Goal: Information Seeking & Learning: Learn about a topic

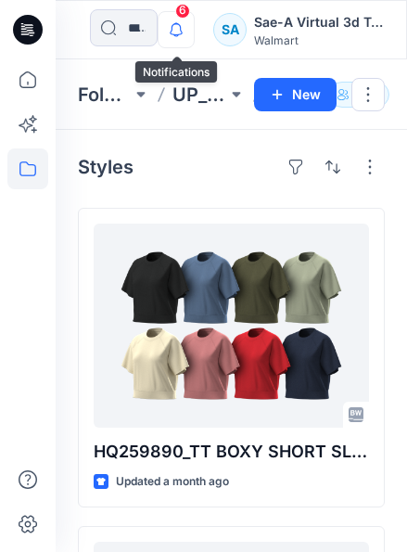
click at [183, 25] on icon "button" at bounding box center [176, 29] width 35 height 37
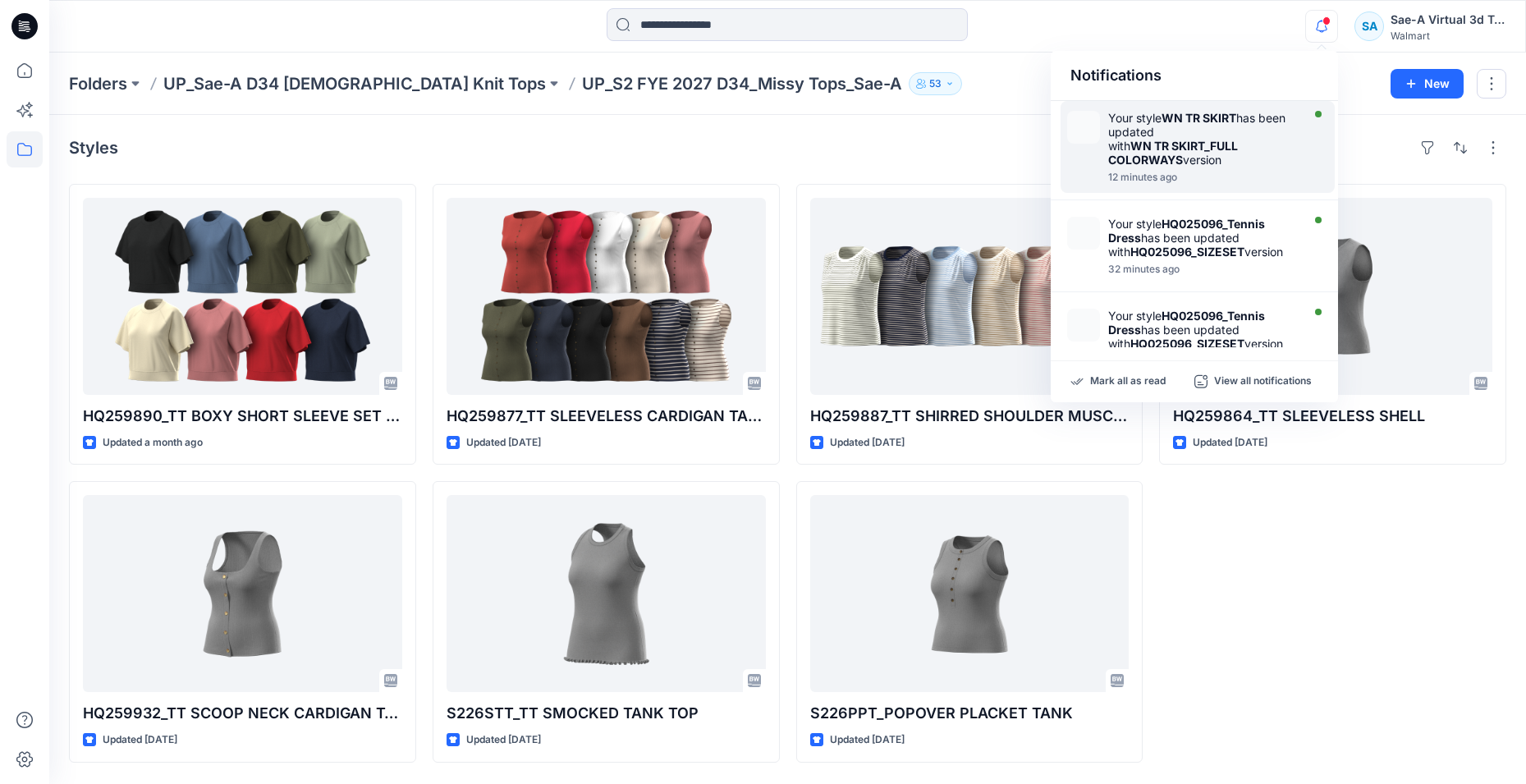
click at [359, 146] on strong "WN TR SKIRT_FULL COLORWAYS" at bounding box center [1173, 153] width 130 height 28
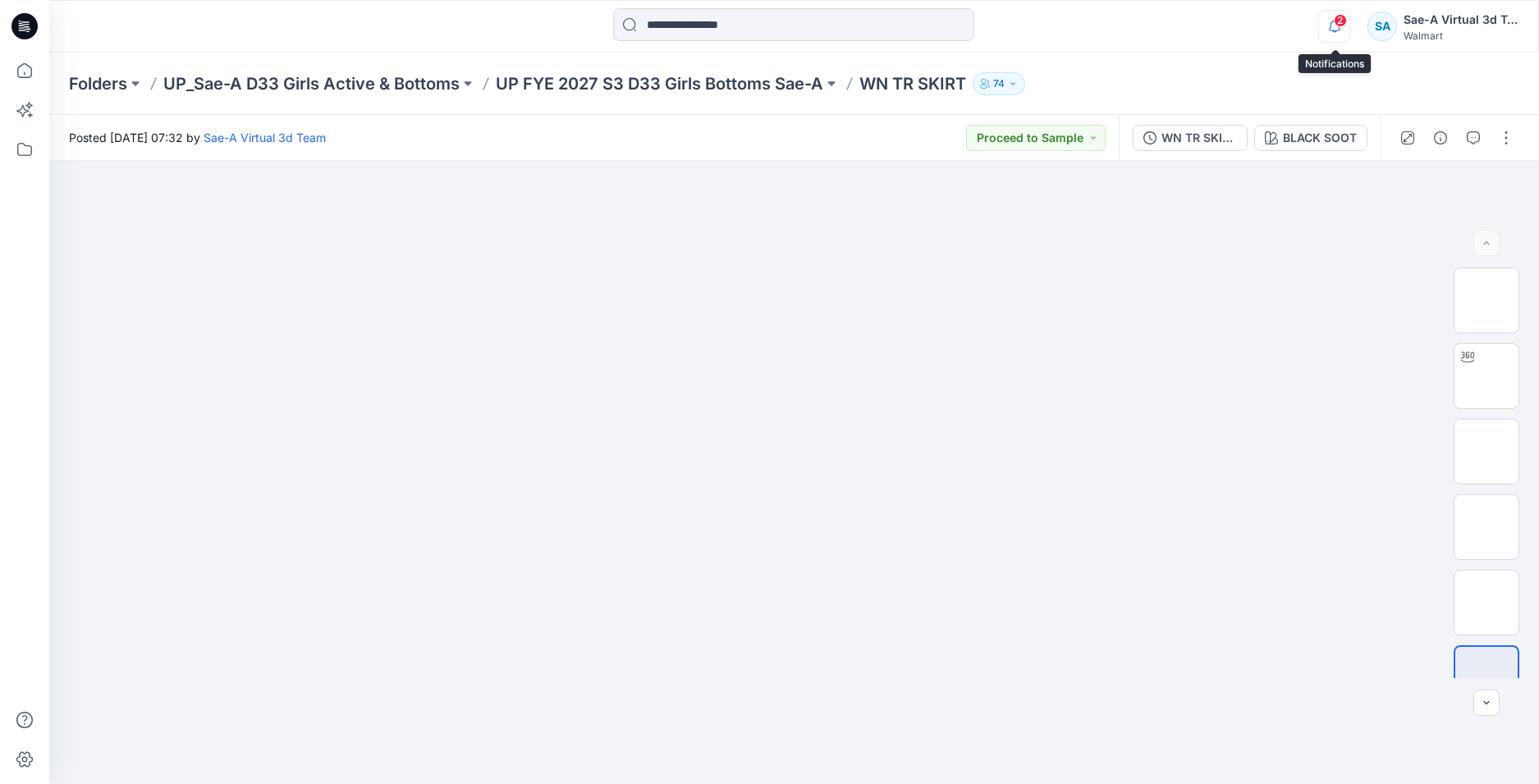
click at [359, 27] on icon "button" at bounding box center [1334, 26] width 31 height 33
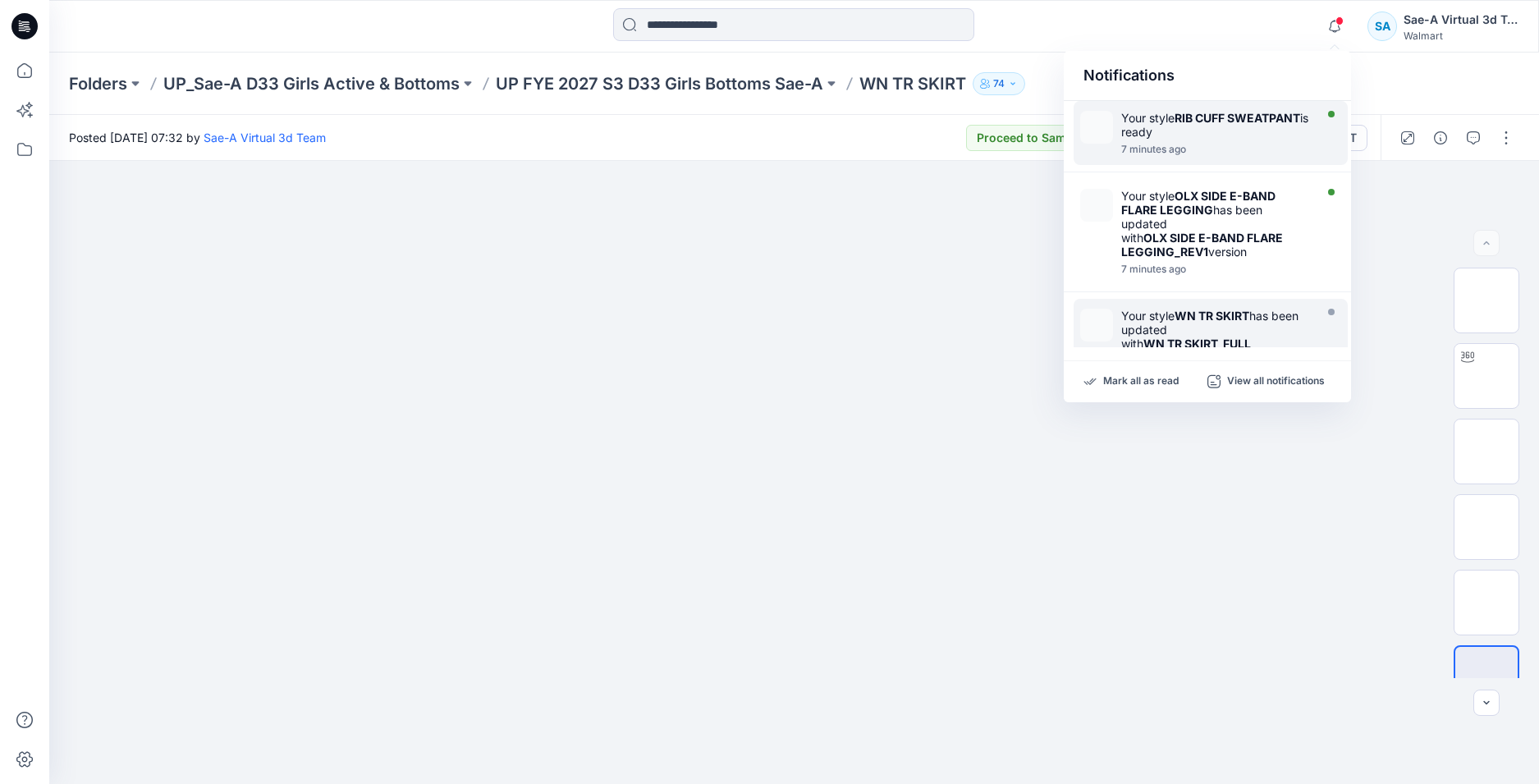
click at [359, 135] on div "Your style RIB CUFF SWEATPANT is ready" at bounding box center [1215, 125] width 189 height 28
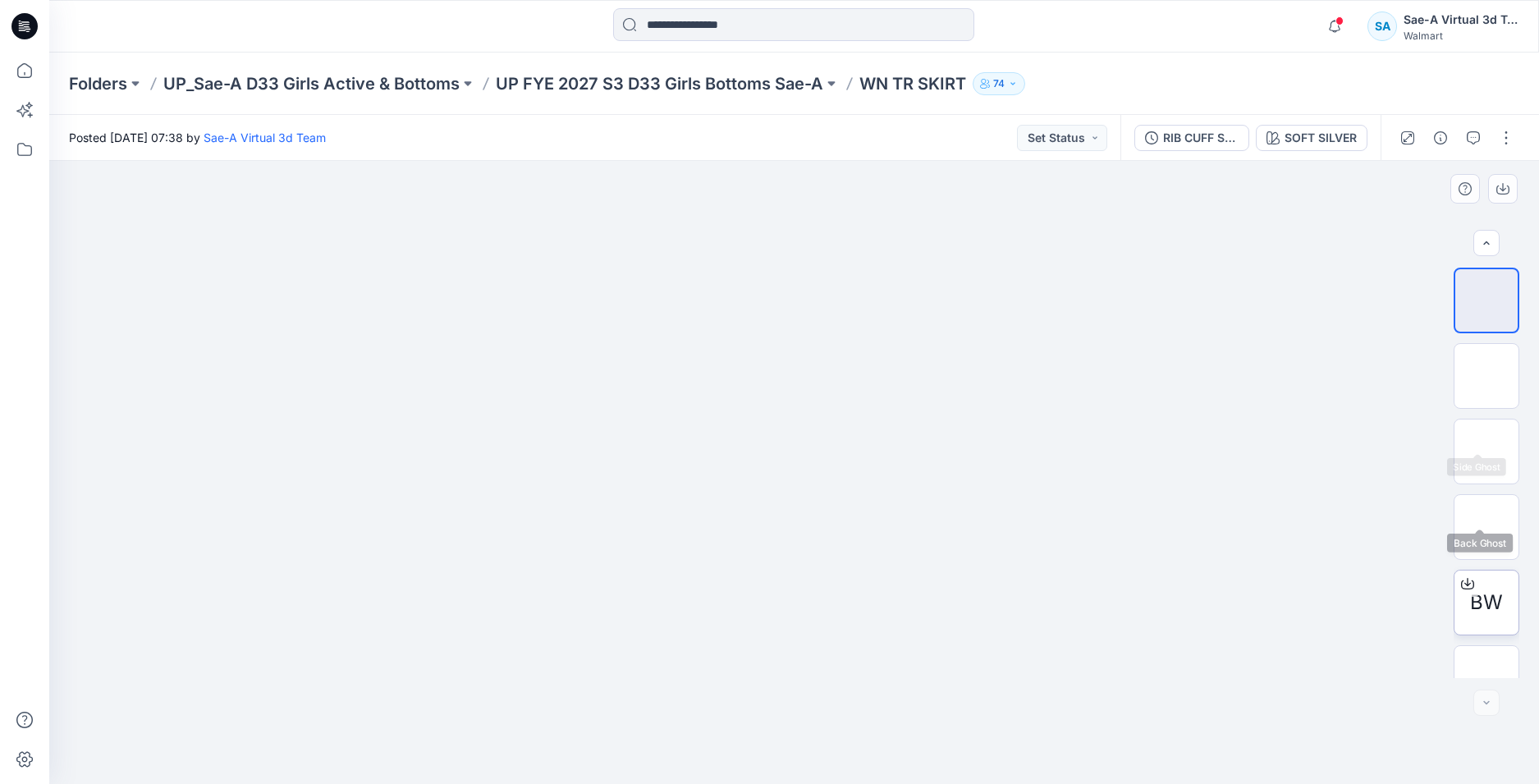
scroll to position [33, 0]
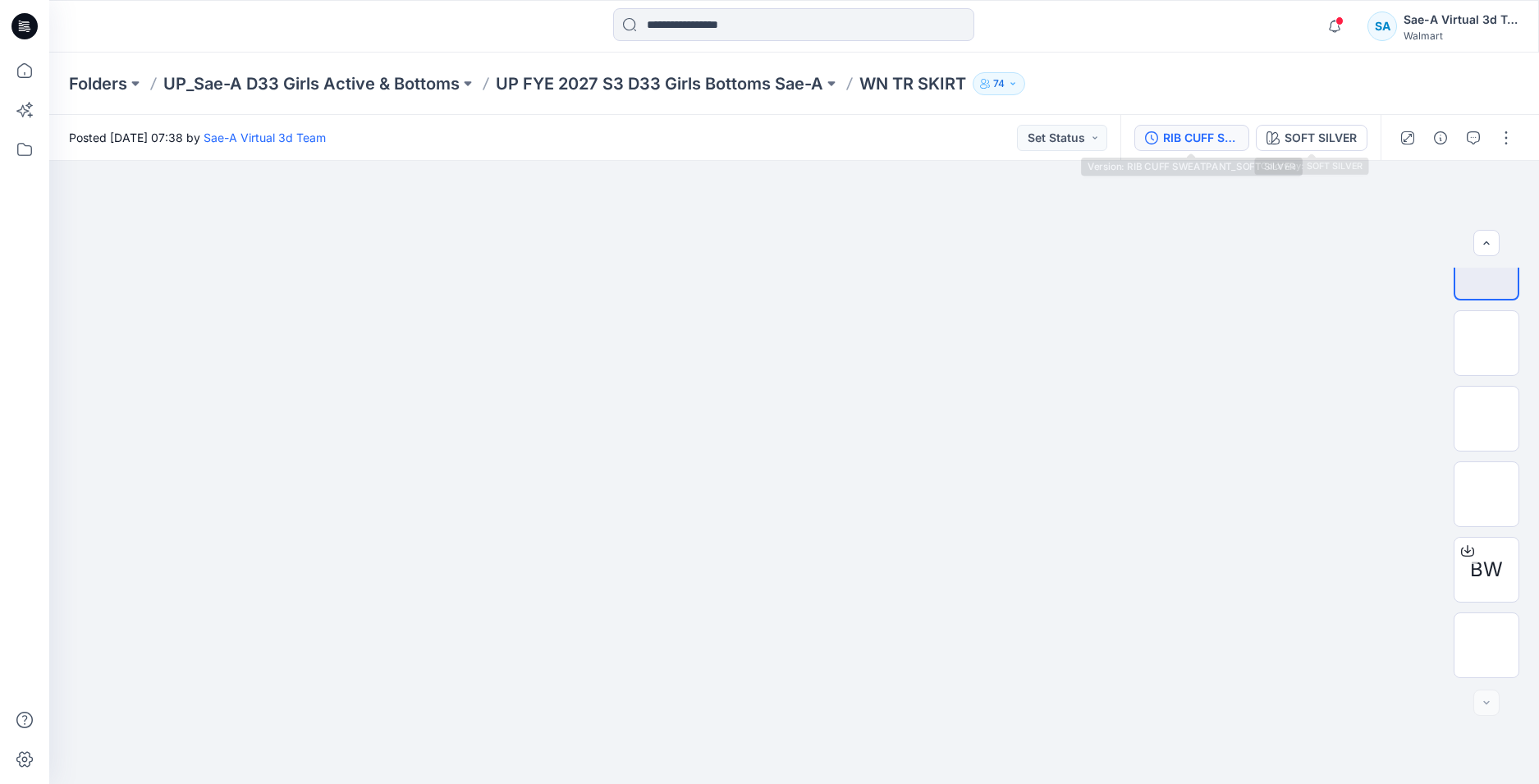
click at [359, 131] on div "RIB CUFF SWEATPANT_SOFT SILVER" at bounding box center [1200, 138] width 75 height 18
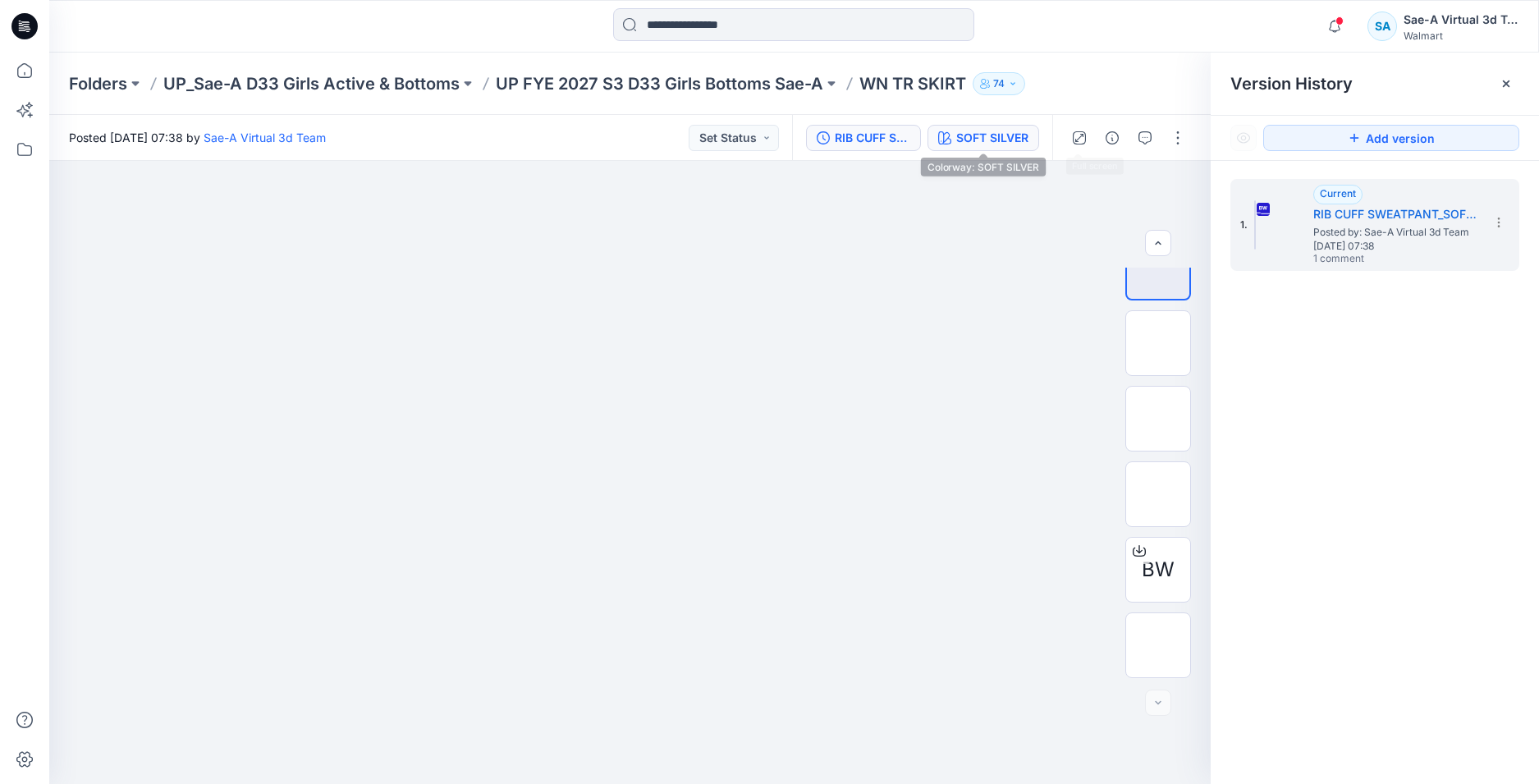
click at [359, 138] on div "SOFT SILVER" at bounding box center [992, 138] width 73 height 18
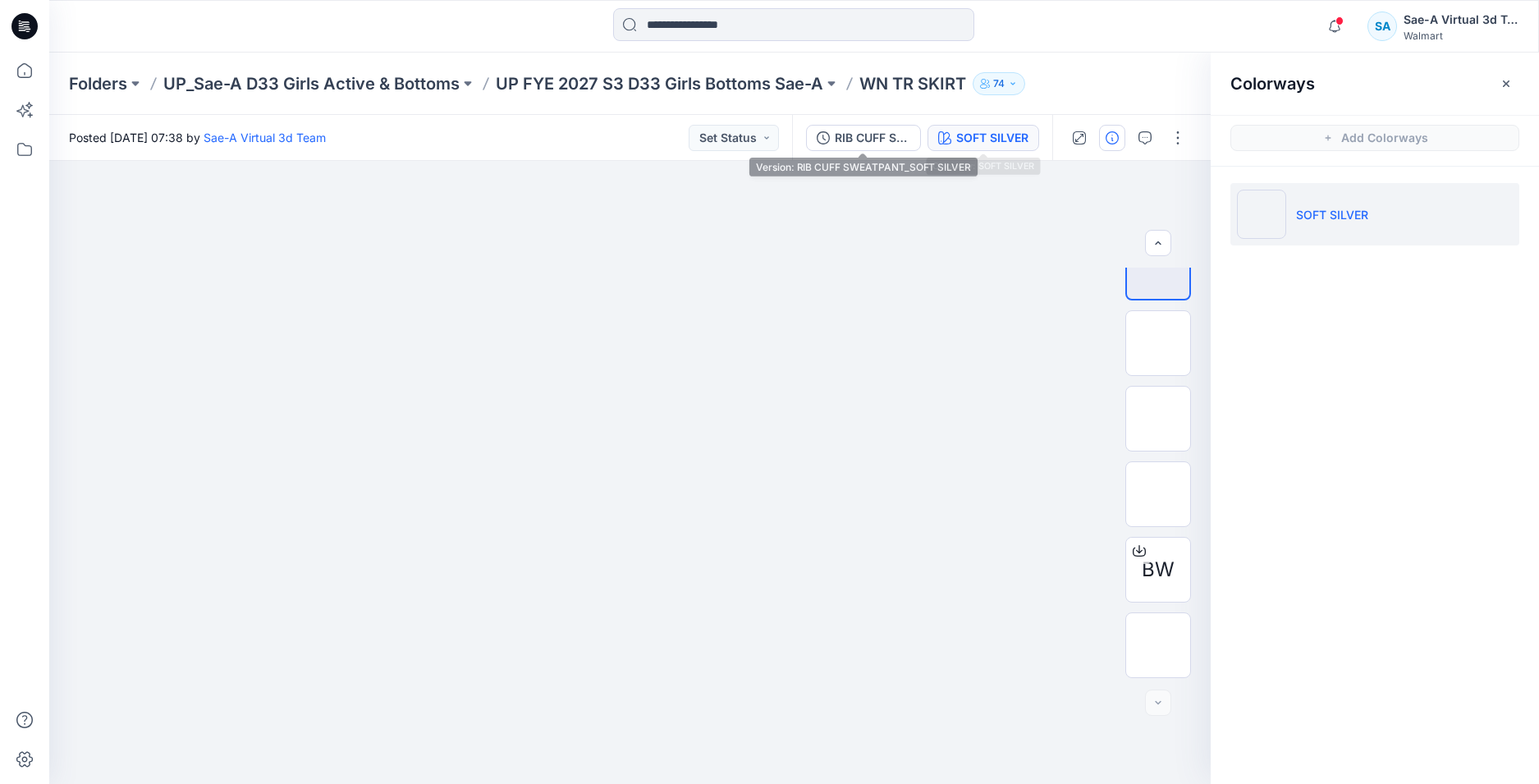
drag, startPoint x: 895, startPoint y: 130, endPoint x: 1121, endPoint y: 133, distance: 226.0
click at [359, 129] on div "RIB CUFF SWEATPANT_SOFT SILVER" at bounding box center [872, 138] width 75 height 18
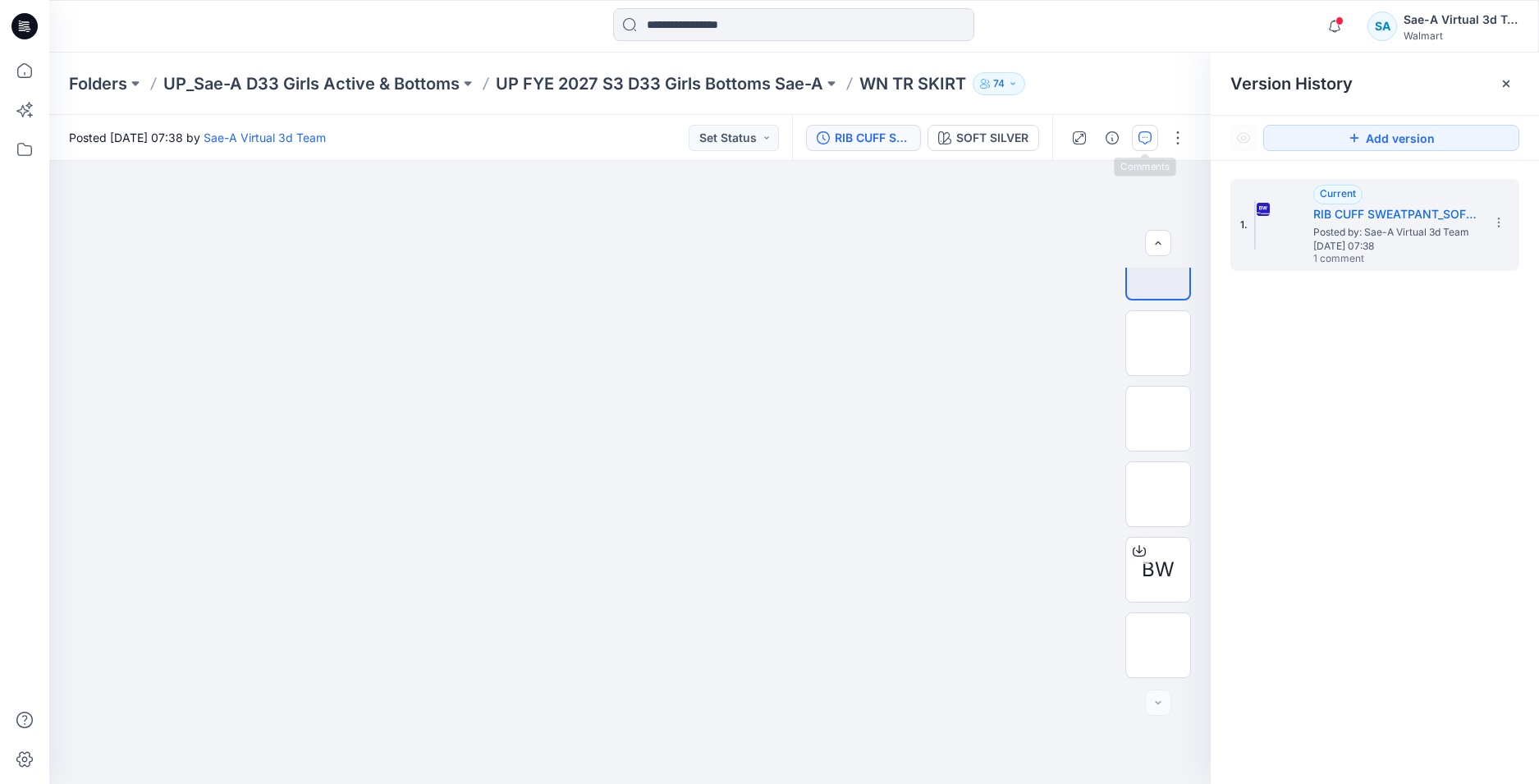
click at [359, 139] on button "button" at bounding box center [1145, 138] width 27 height 27
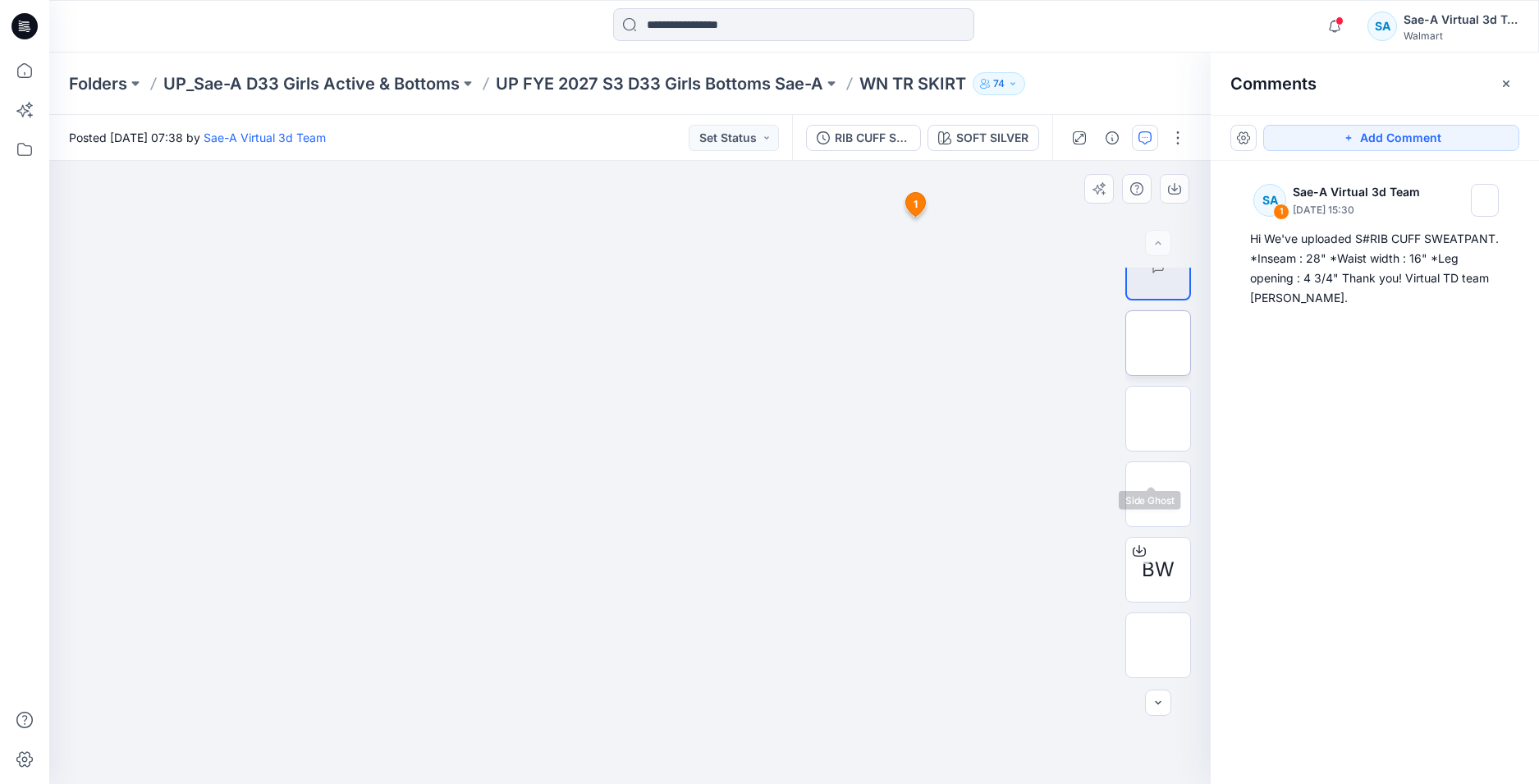
scroll to position [0, 0]
click at [359, 376] on img at bounding box center [1158, 376] width 0 height 0
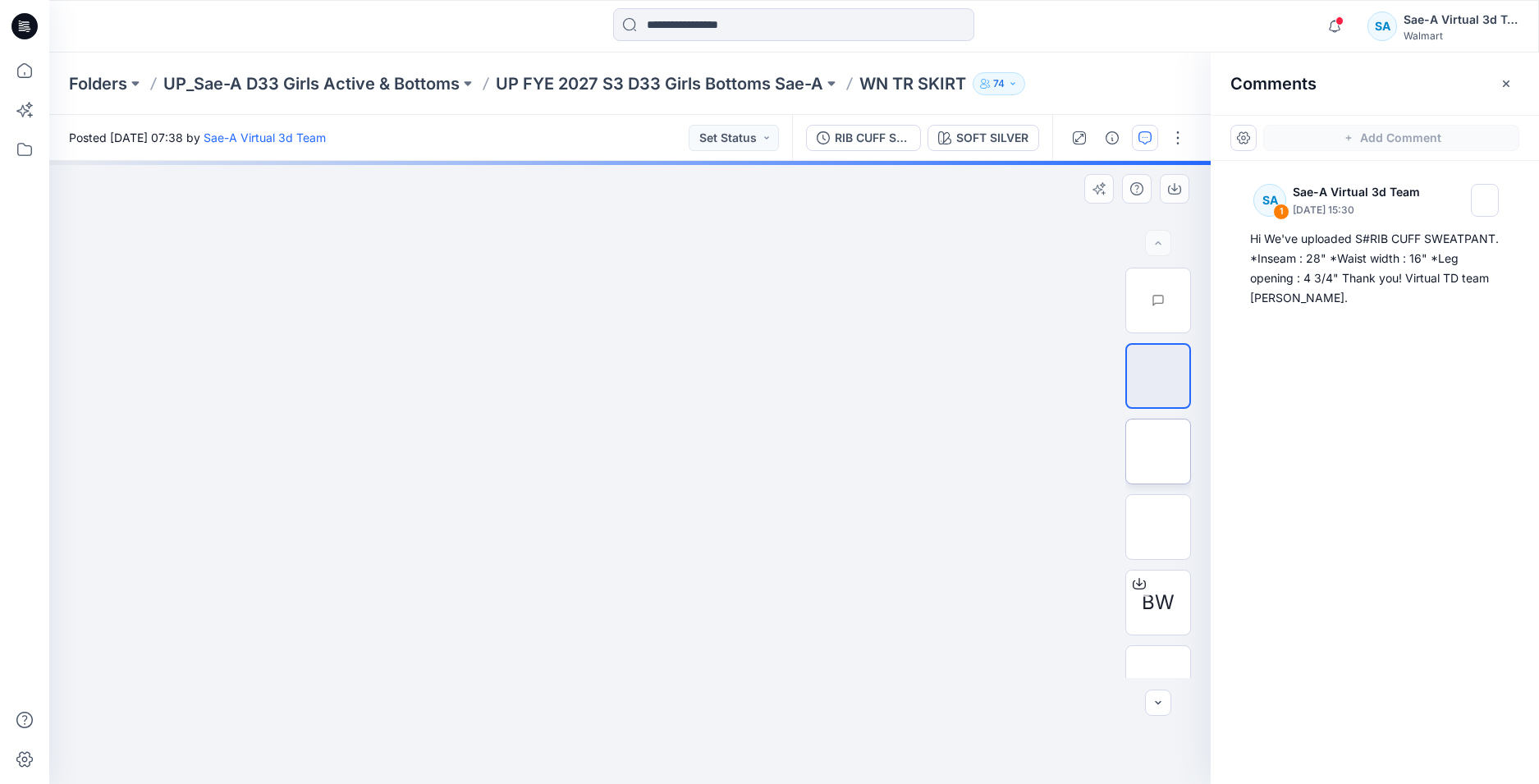
click at [359, 451] on img at bounding box center [1158, 451] width 0 height 0
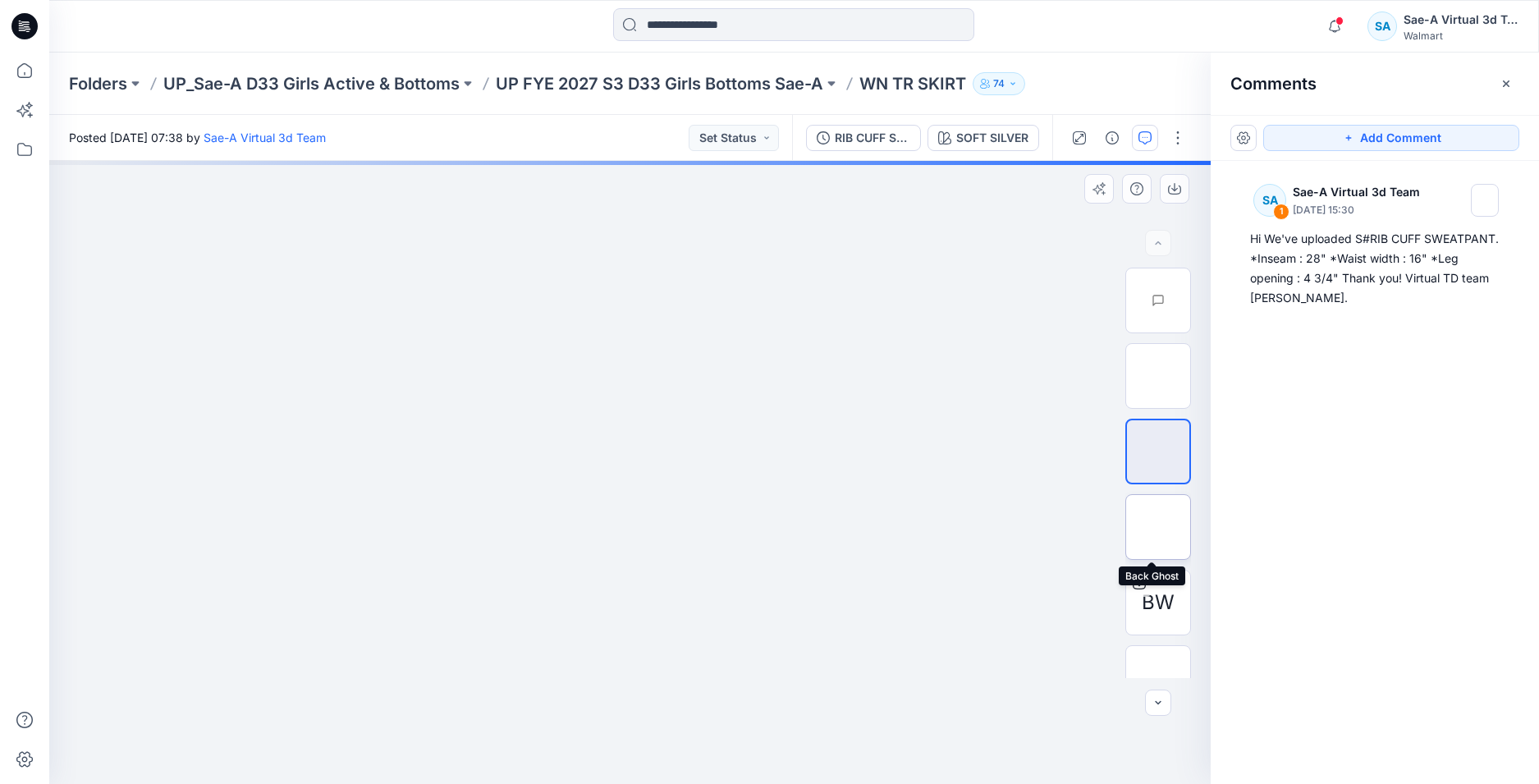
click at [359, 488] on img at bounding box center [1158, 527] width 0 height 0
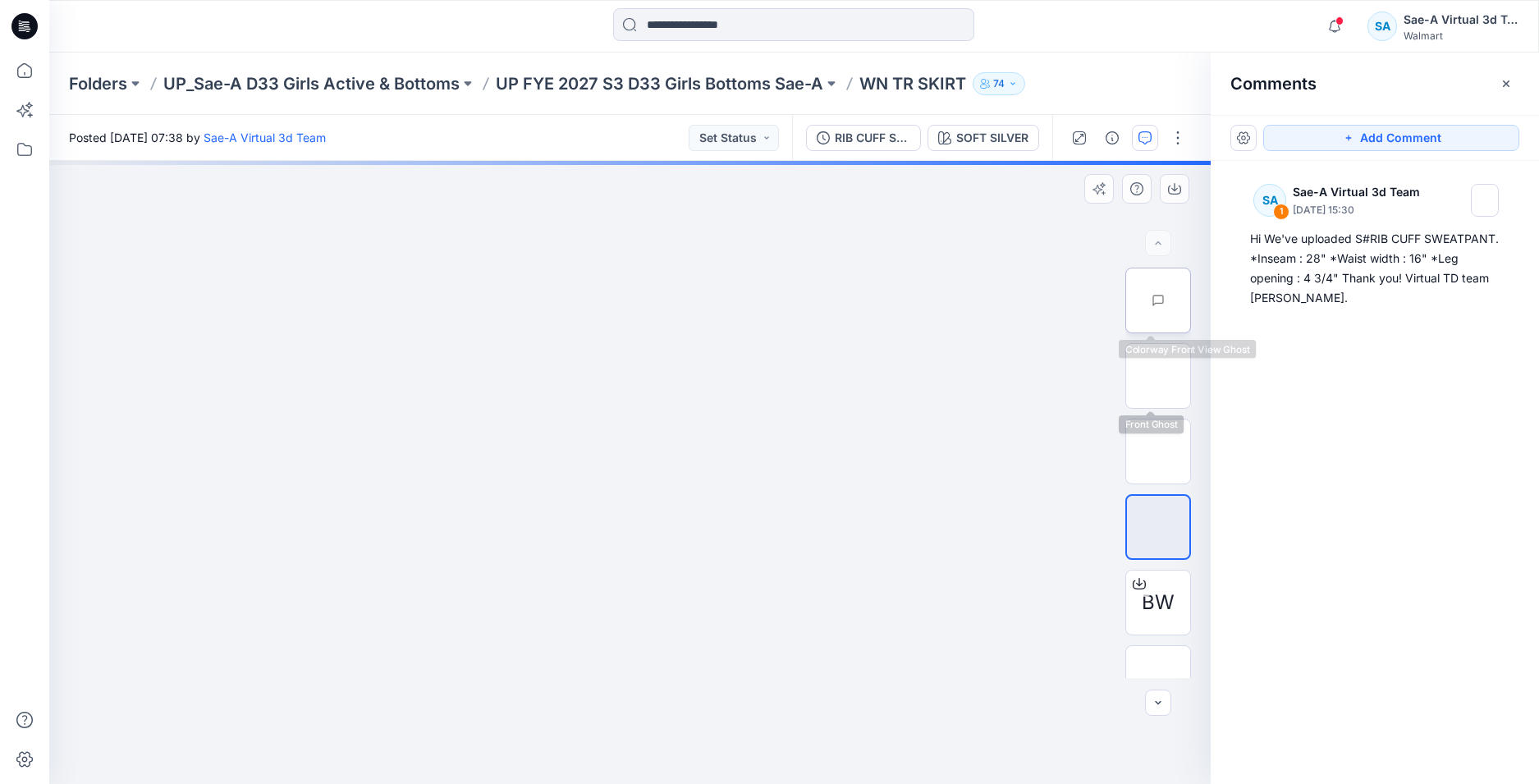
click at [359, 300] on img at bounding box center [1190, 300] width 0 height 0
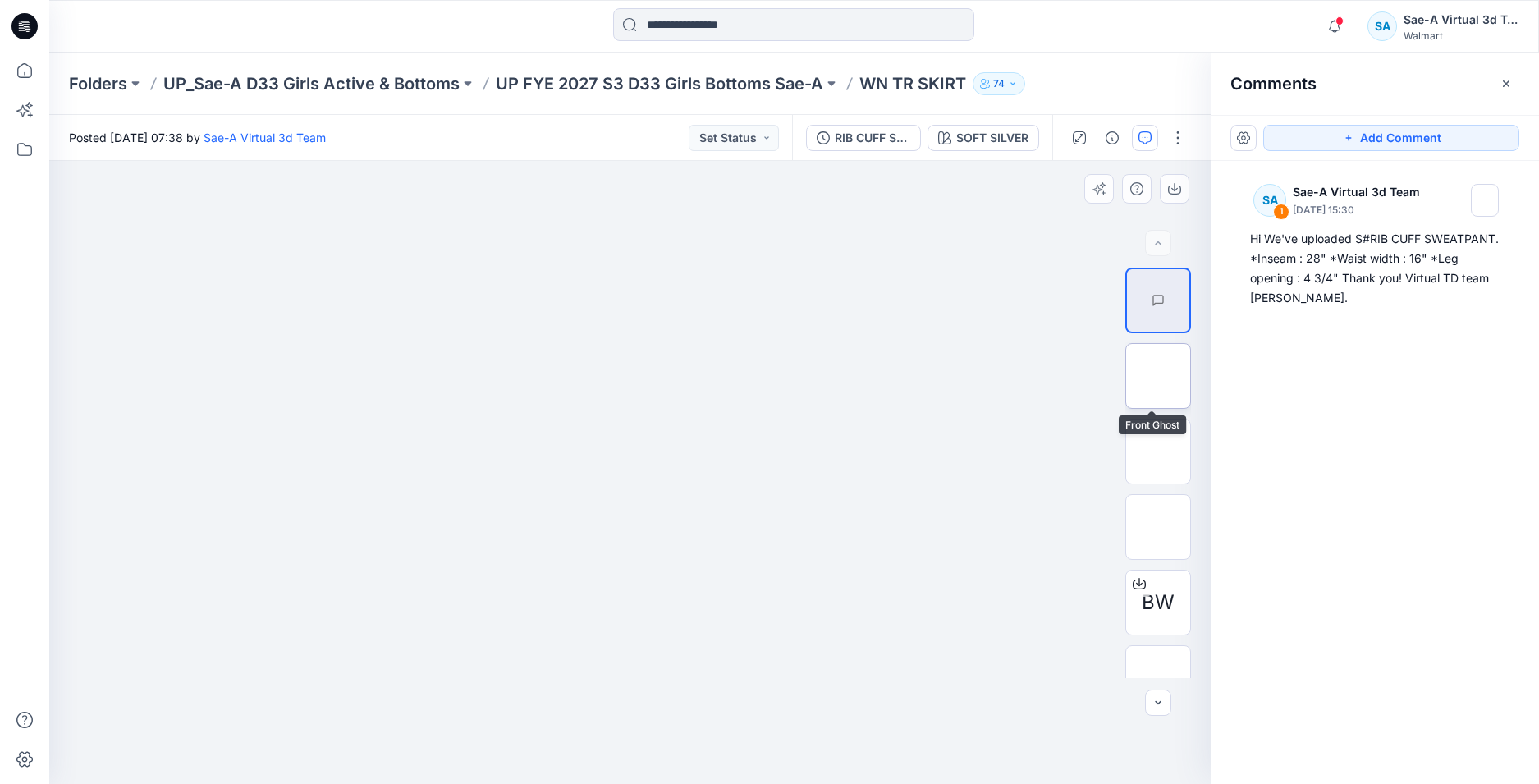
click at [359, 376] on img at bounding box center [1158, 376] width 0 height 0
drag, startPoint x: 27, startPoint y: 27, endPoint x: 41, endPoint y: 71, distance: 46.2
click at [26, 27] on icon at bounding box center [27, 27] width 6 height 1
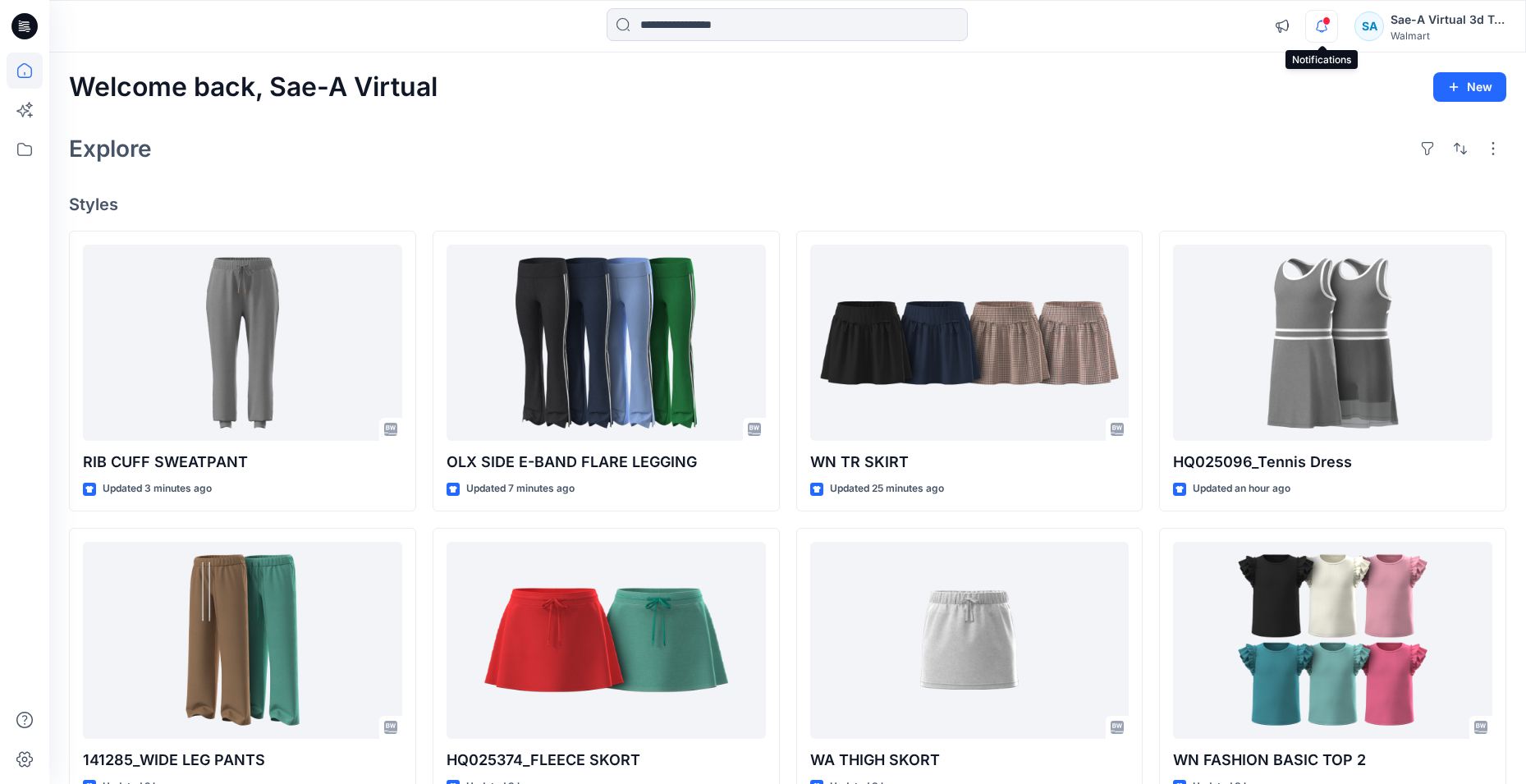
click at [359, 24] on icon "button" at bounding box center [1321, 26] width 31 height 33
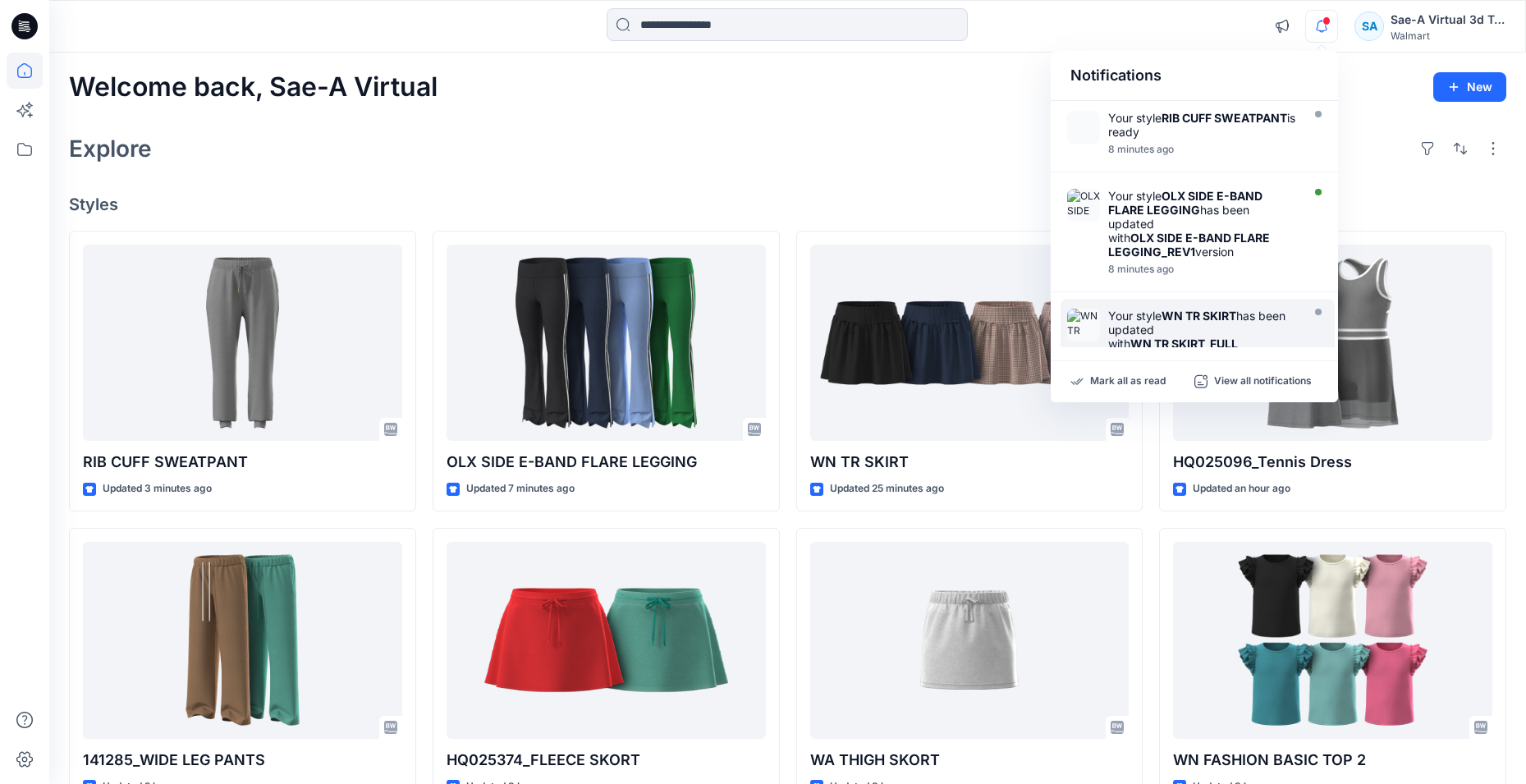
click at [359, 24] on icon "button" at bounding box center [1321, 26] width 31 height 33
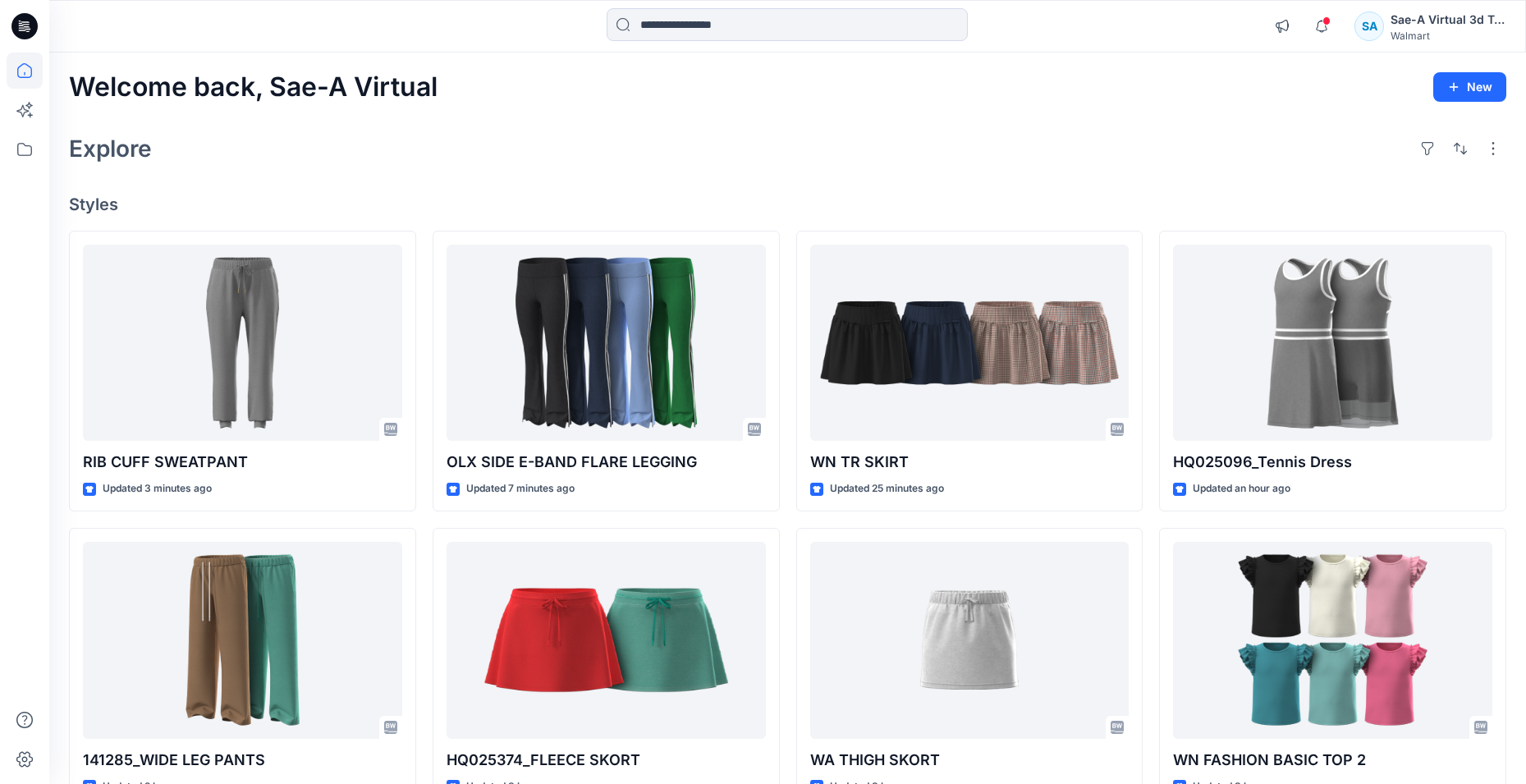
scroll to position [82, 0]
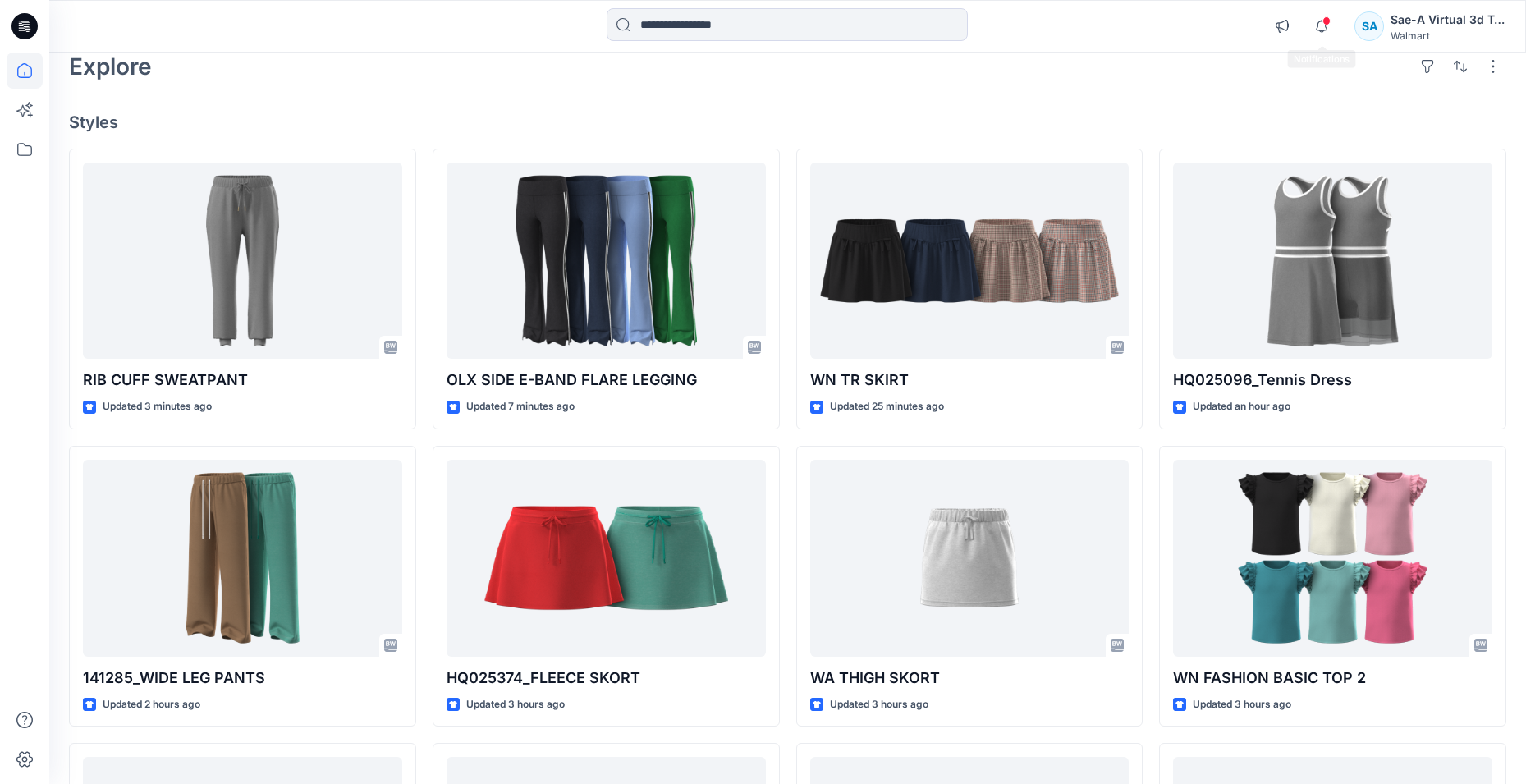
click at [359, 21] on span at bounding box center [1326, 21] width 8 height 9
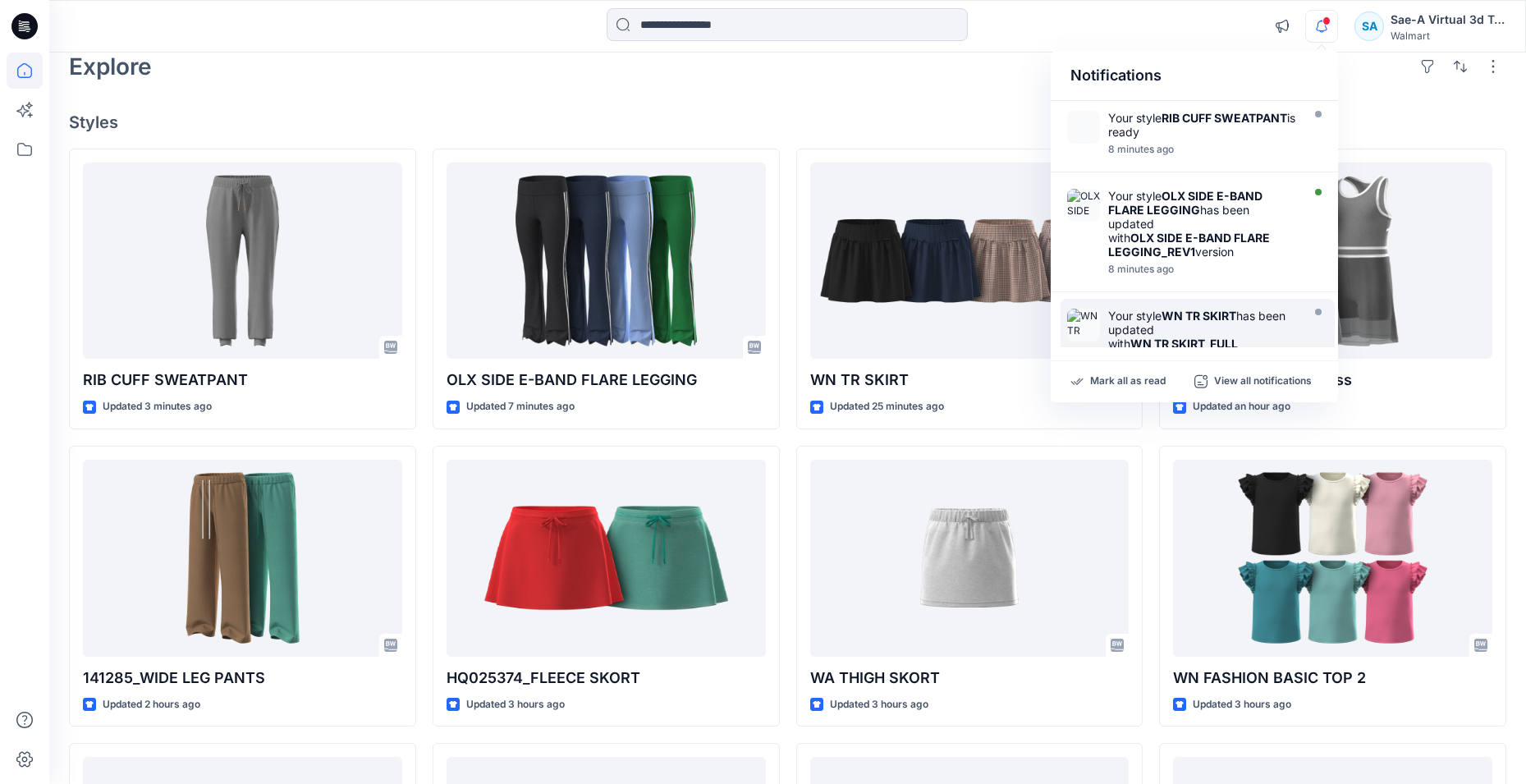
click at [359, 21] on span at bounding box center [1326, 21] width 8 height 9
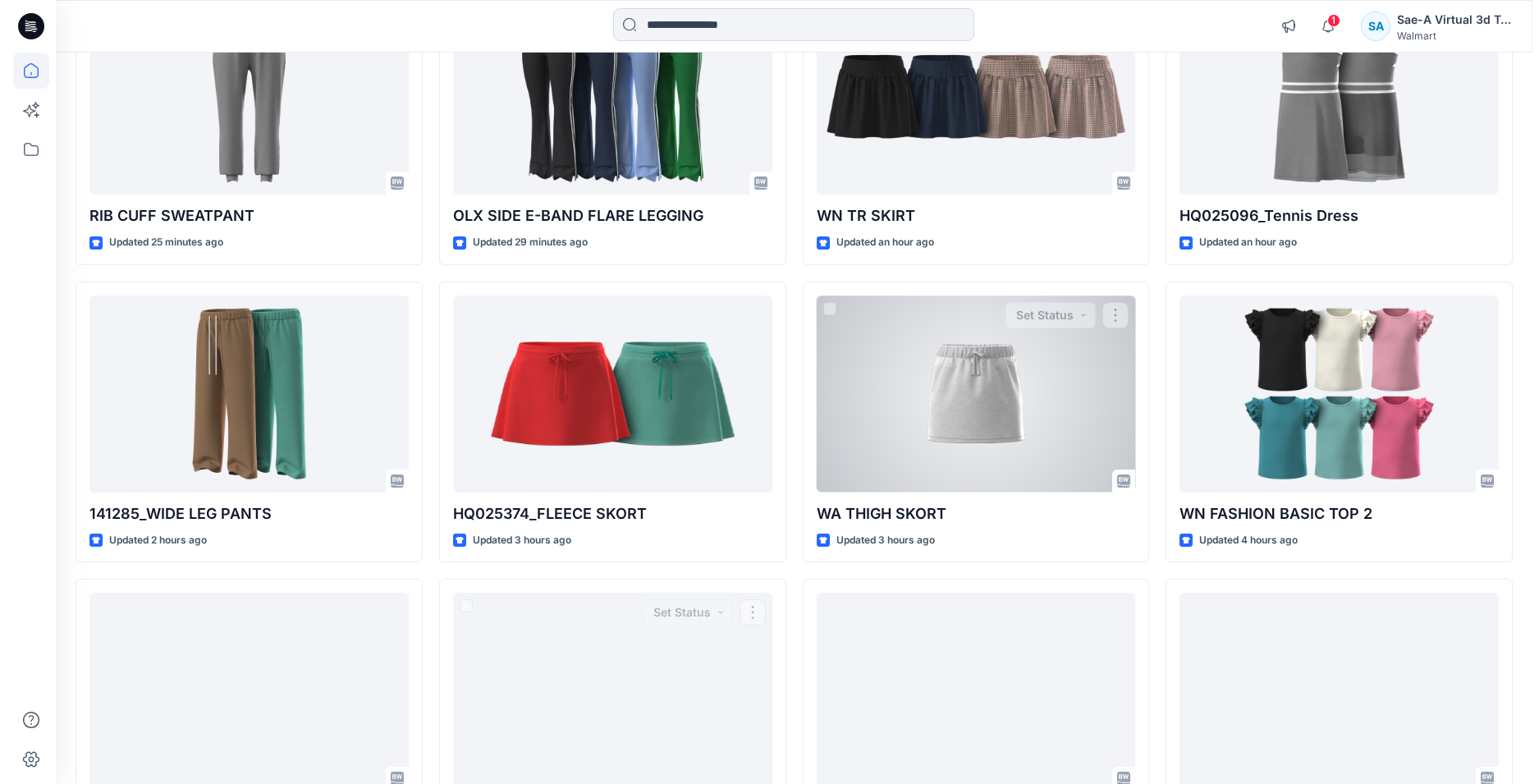
scroll to position [0, 0]
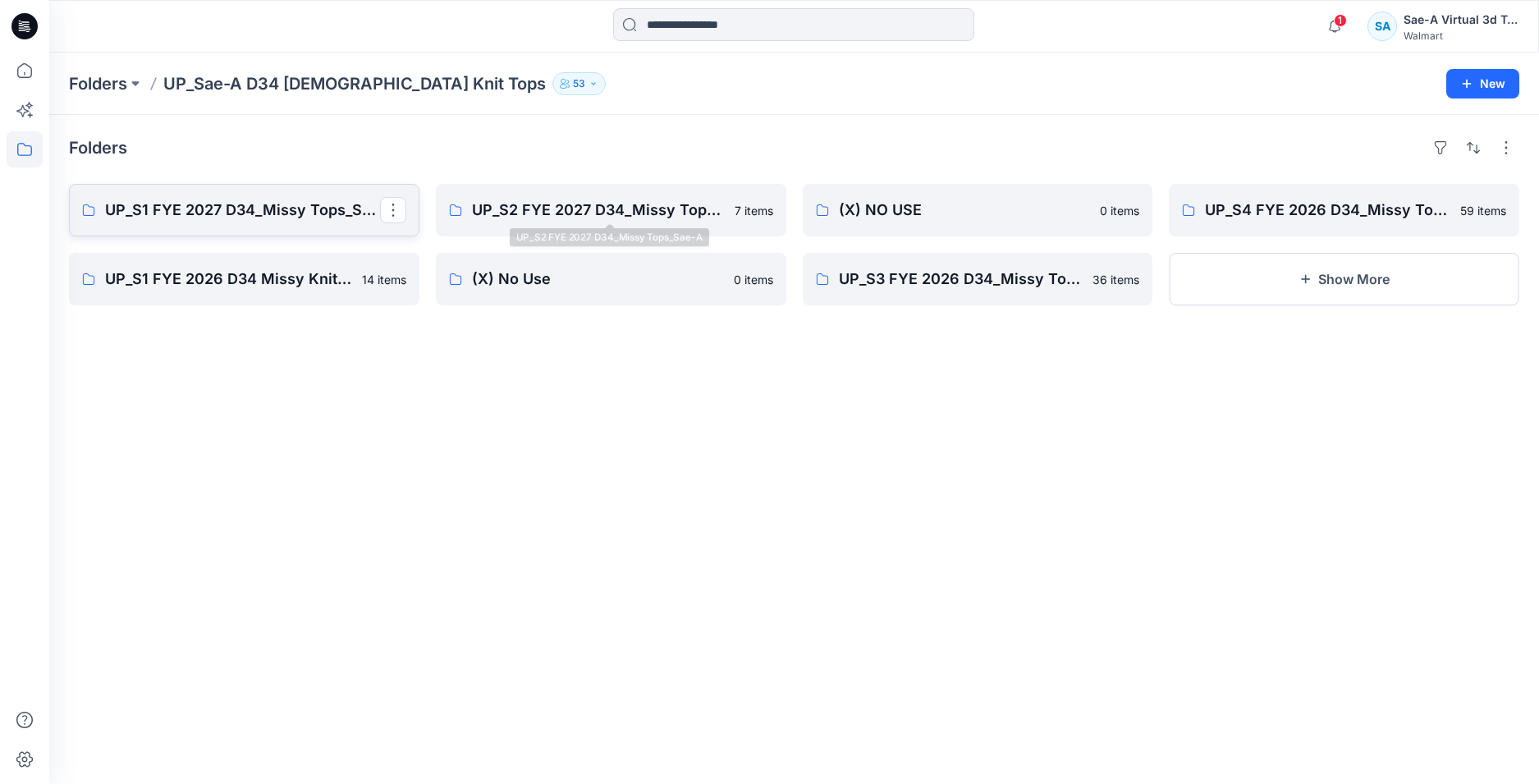
click at [277, 195] on link "UP_S1 FYE 2027 D34_Missy Tops_Sae-A" at bounding box center [244, 210] width 350 height 52
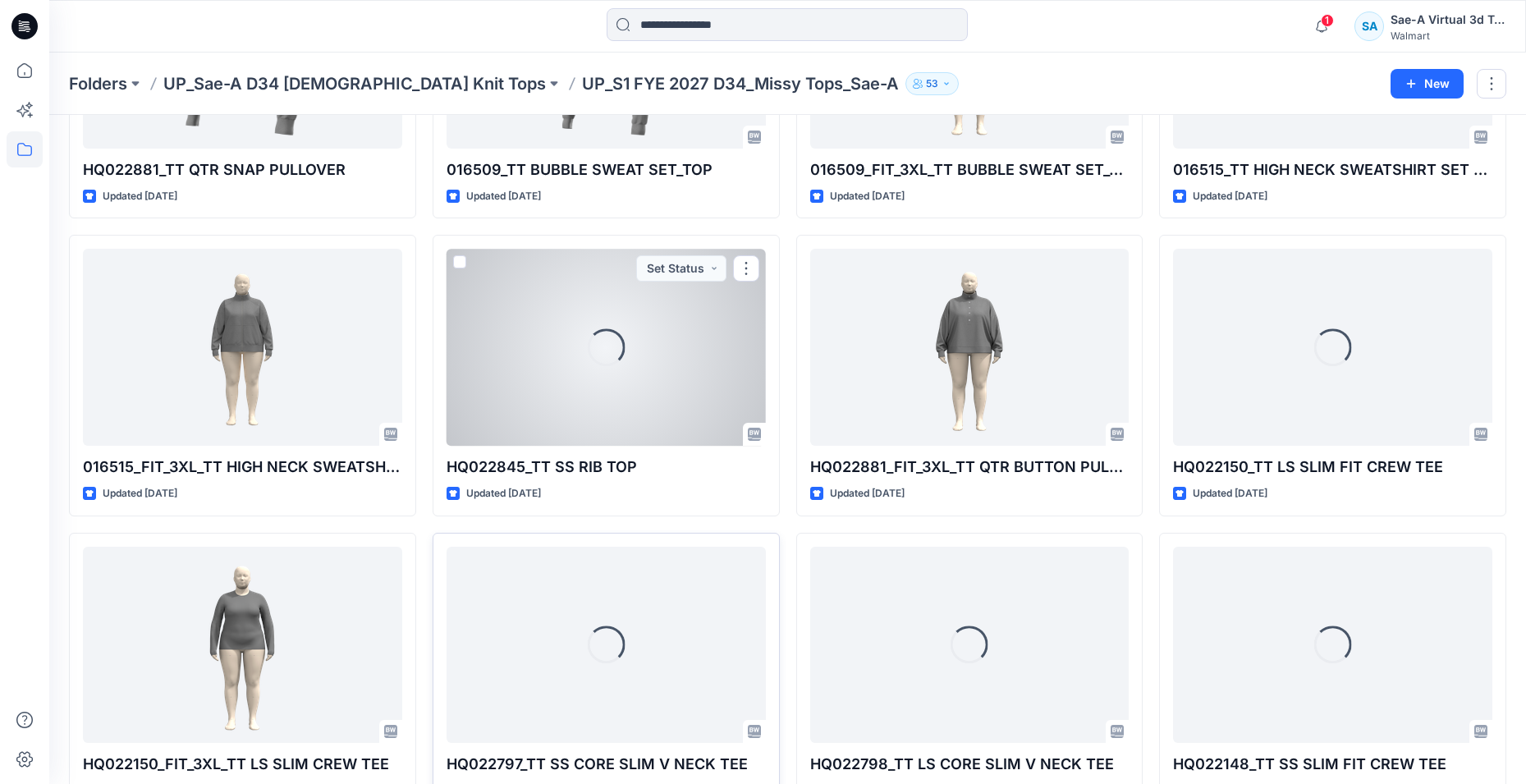
scroll to position [355, 0]
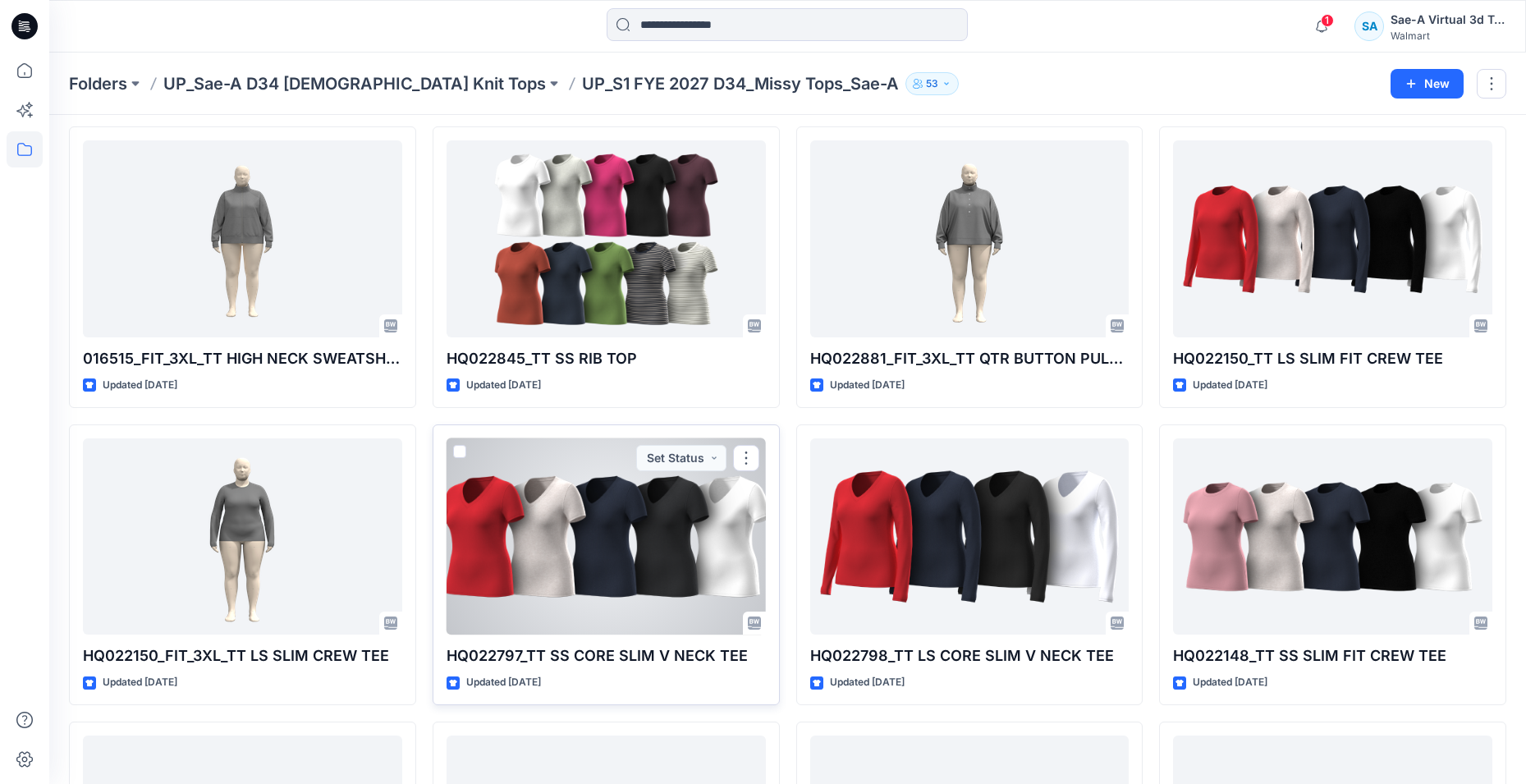
click at [614, 584] on div at bounding box center [605, 536] width 320 height 197
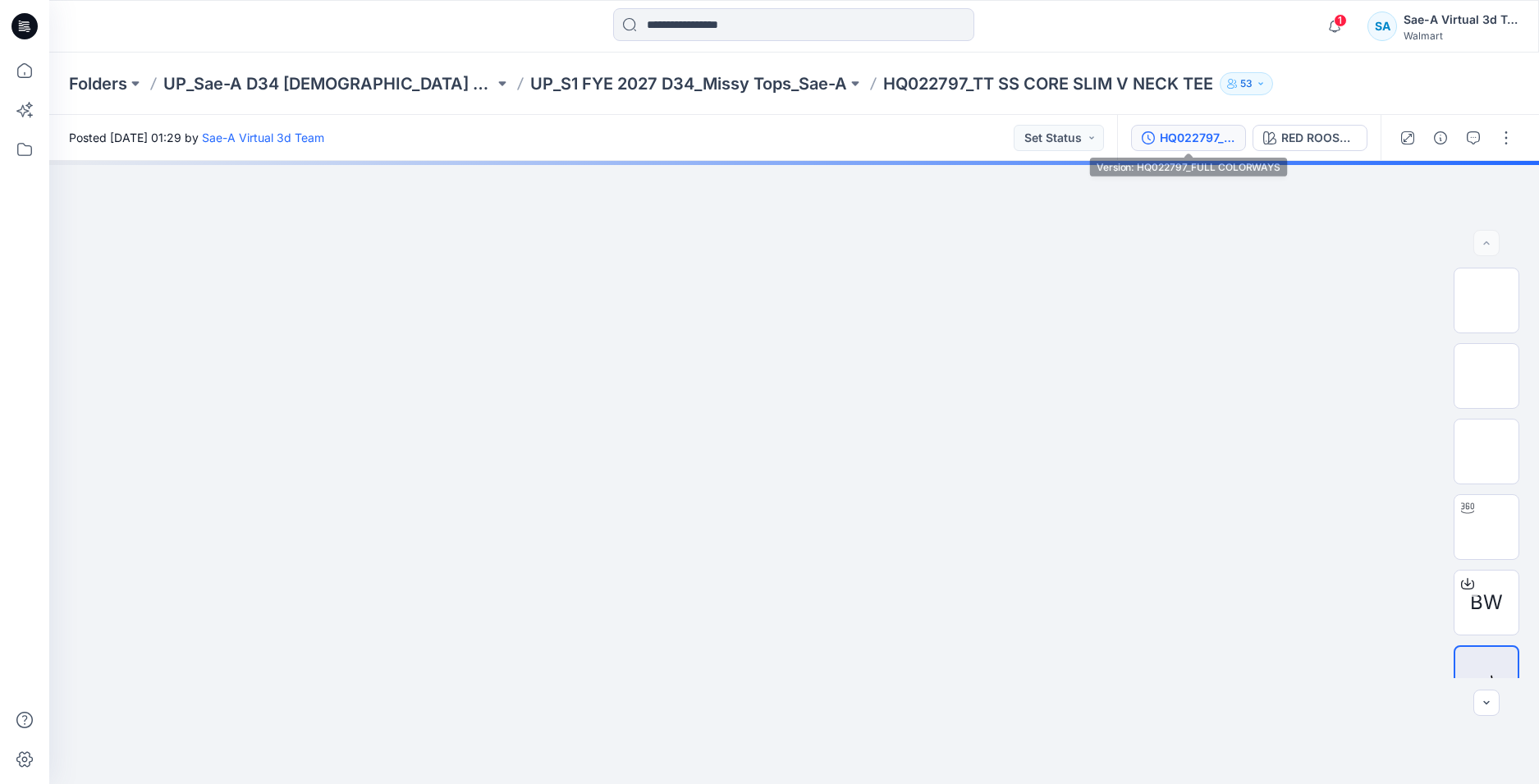
click at [1195, 140] on div "HQ022797_FULL COLORWAYS" at bounding box center [1197, 138] width 75 height 18
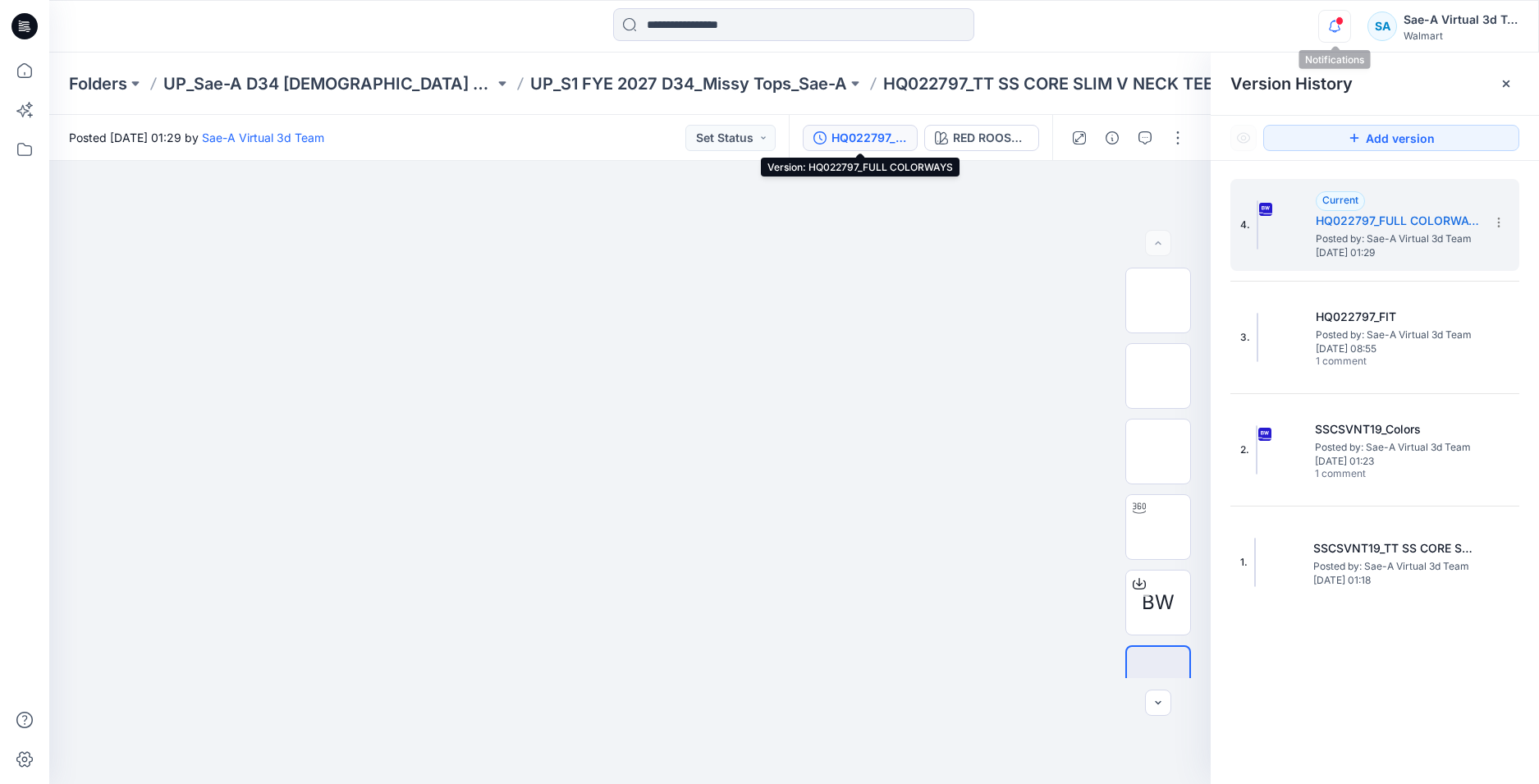
drag, startPoint x: 1348, startPoint y: 26, endPoint x: 1340, endPoint y: 33, distance: 10.6
click at [1343, 28] on icon "button" at bounding box center [1334, 26] width 31 height 33
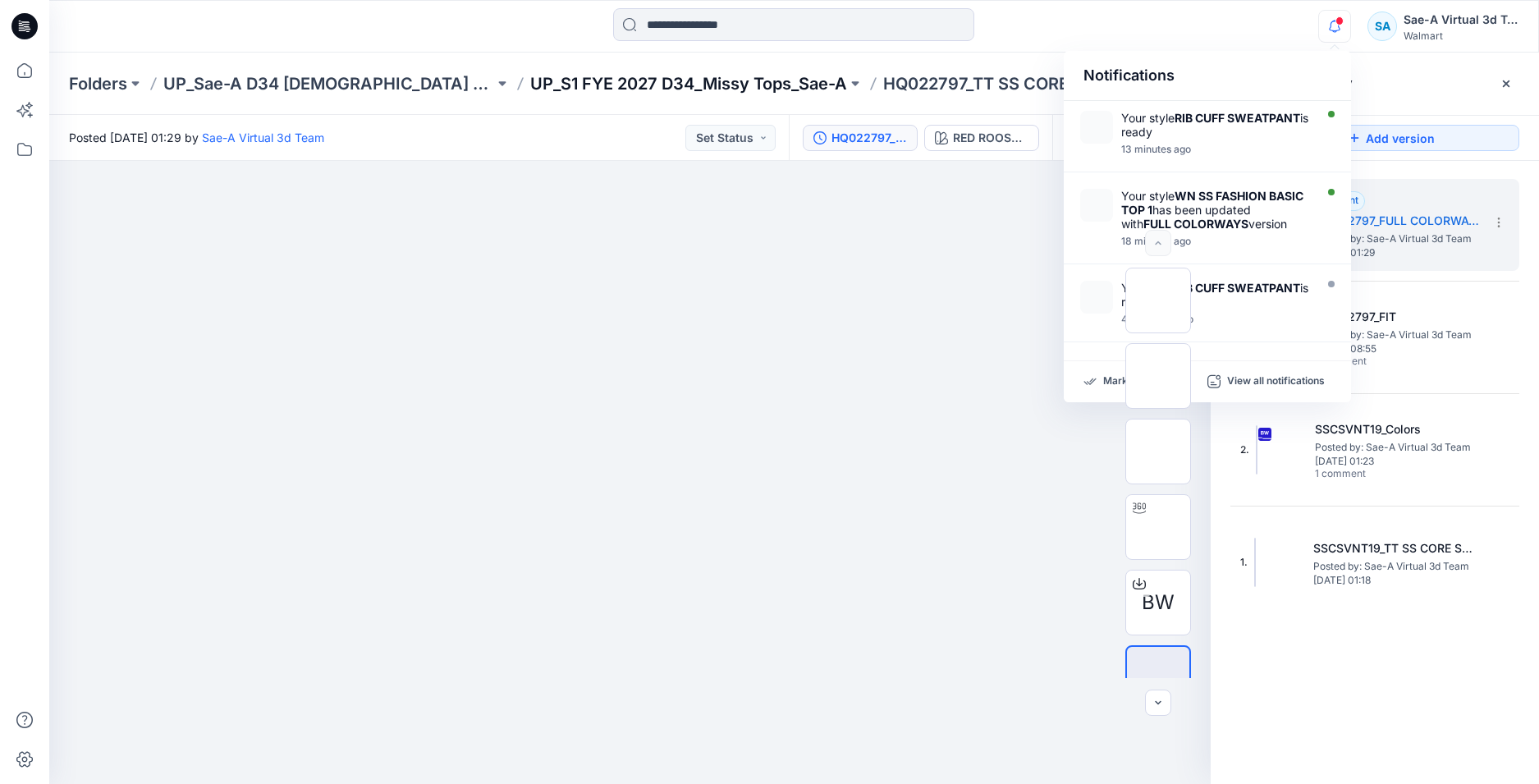
click at [653, 88] on p "UP_S1 FYE 2027 D34_Missy Tops_Sae-A" at bounding box center [689, 84] width 317 height 23
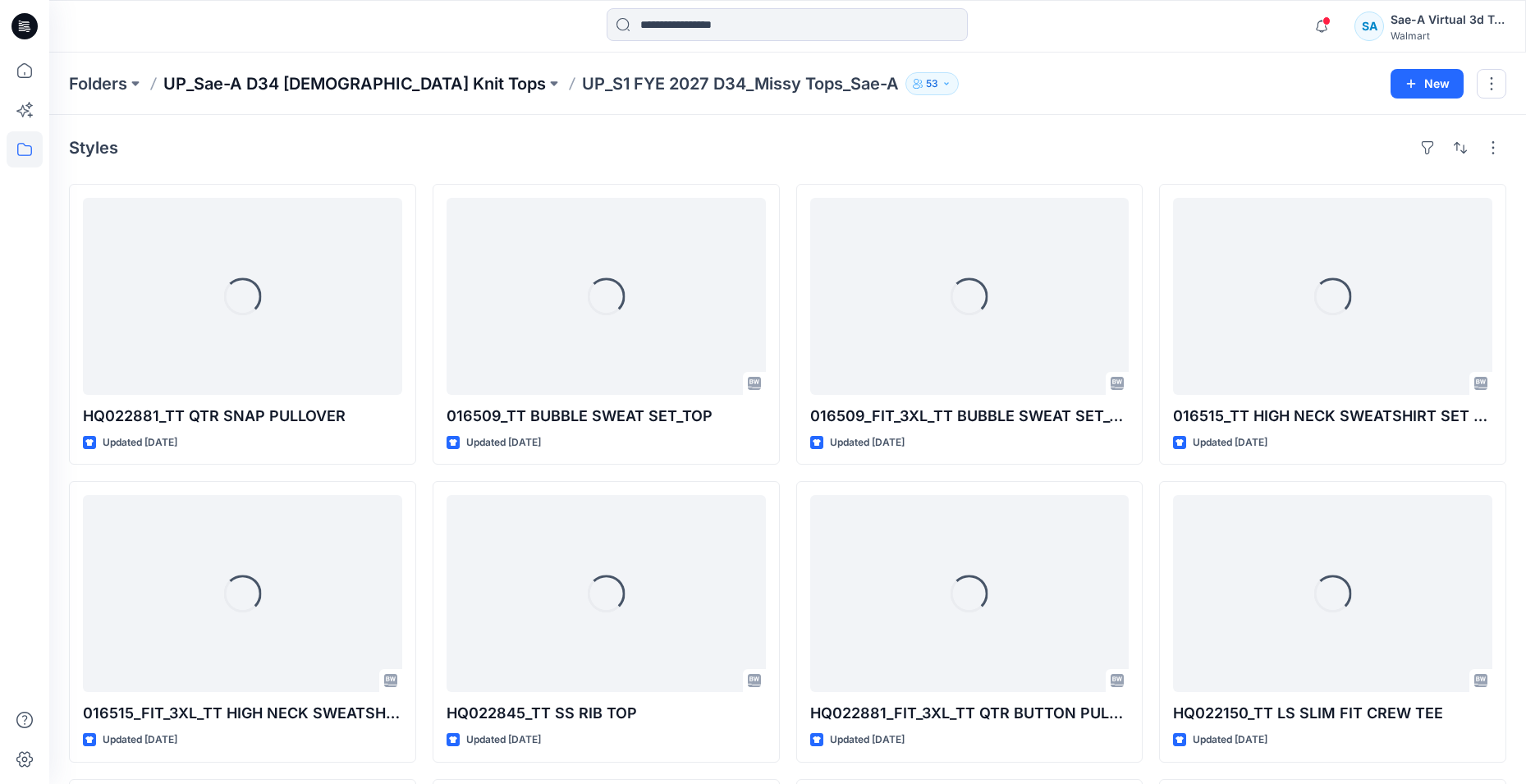
click at [382, 88] on p "UP_Sae-A D34 [DEMOGRAPHIC_DATA] Knit Tops" at bounding box center [355, 84] width 382 height 23
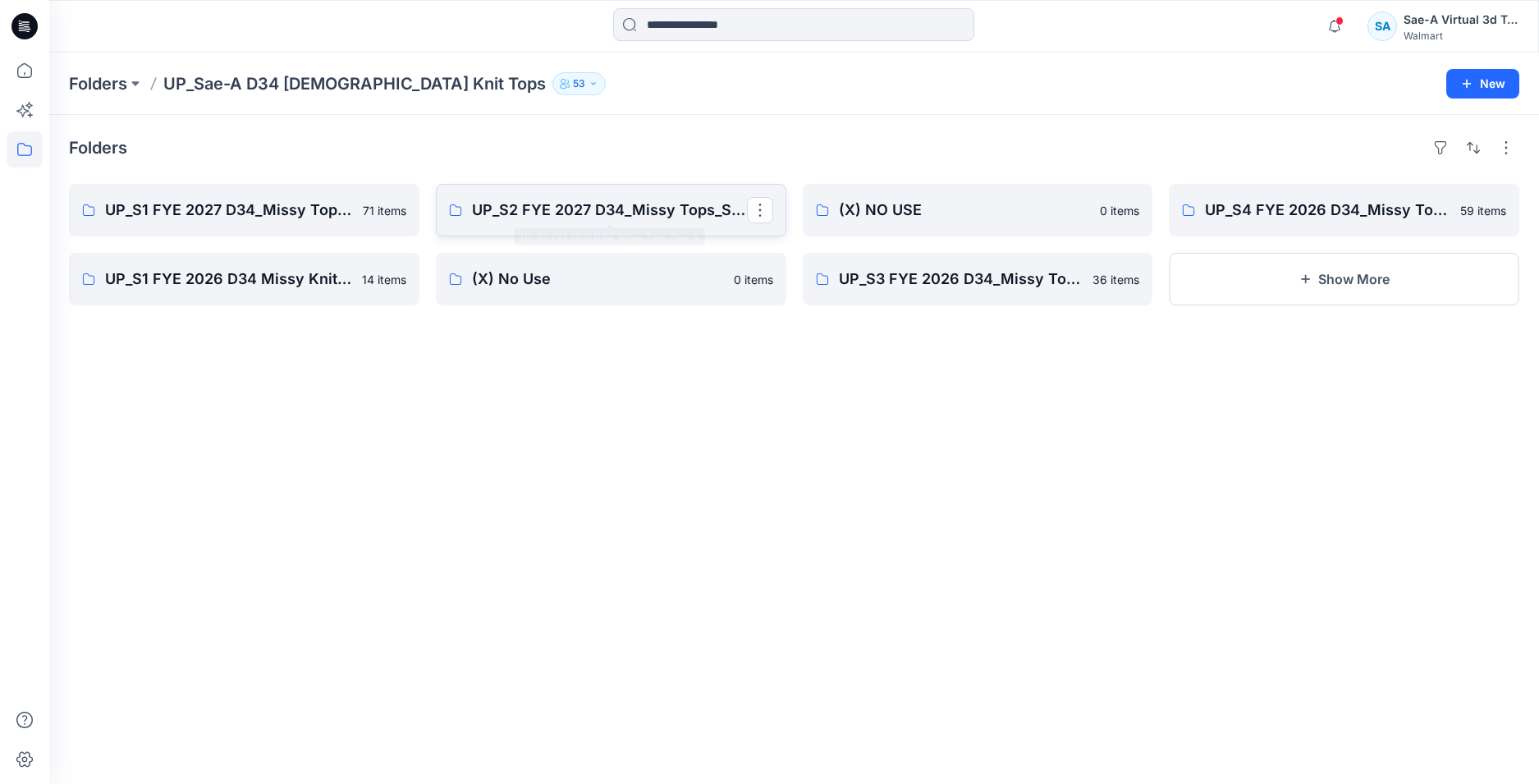
click at [581, 219] on p "UP_S2 FYE 2027 D34_Missy Tops_Sae-A" at bounding box center [609, 210] width 275 height 23
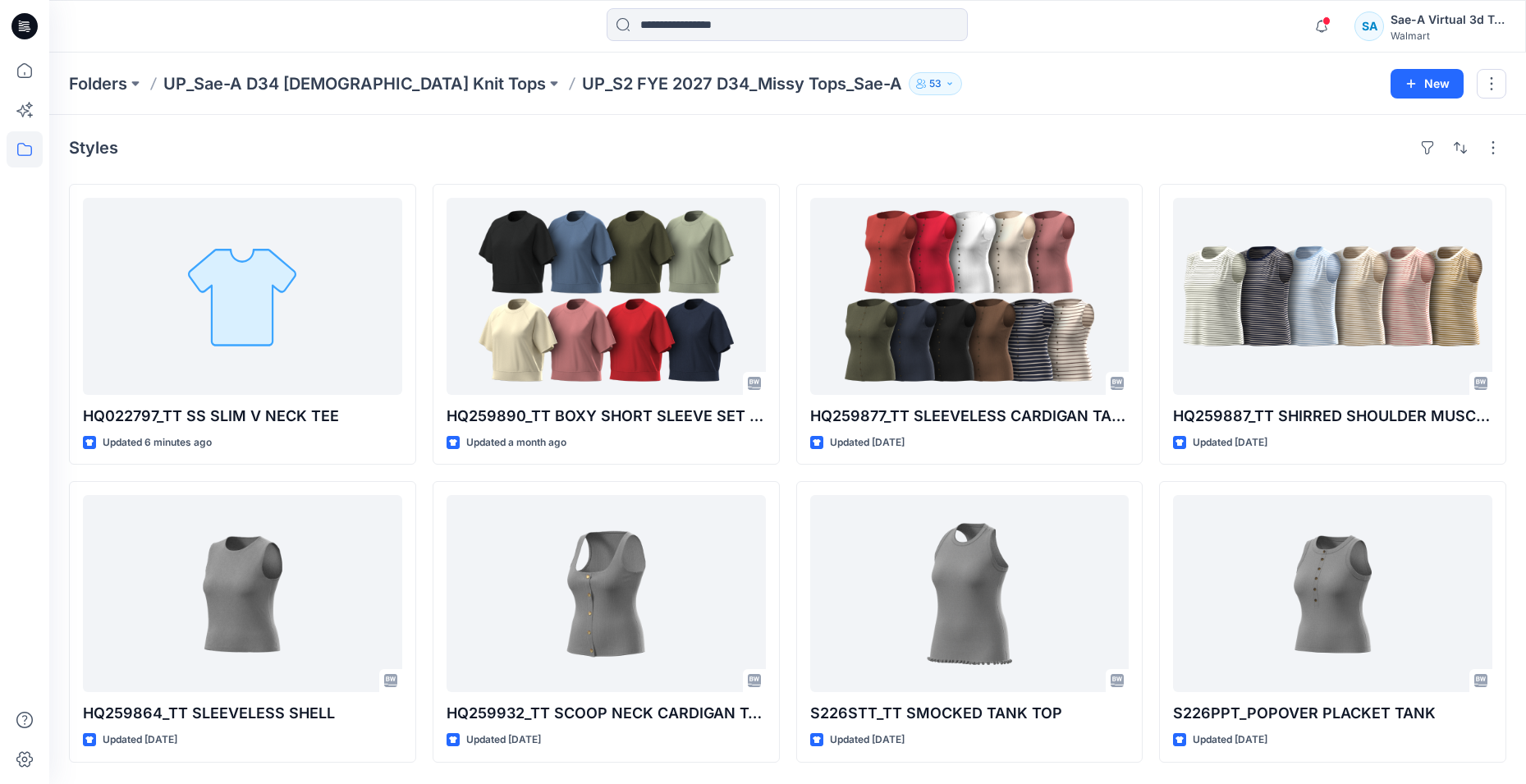
click at [16, 27] on icon at bounding box center [25, 27] width 27 height 27
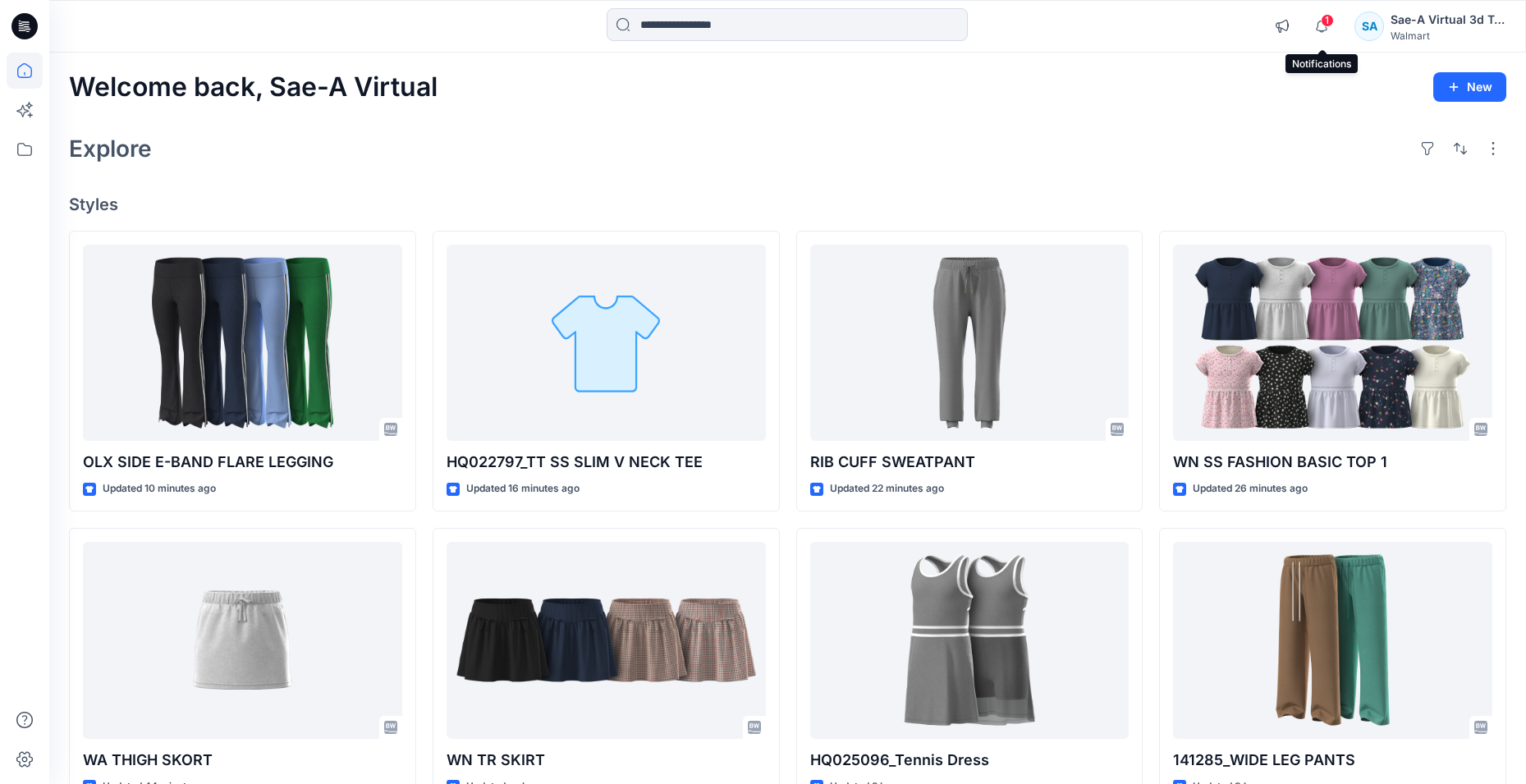
click at [1330, 24] on span "1" at bounding box center [1327, 20] width 13 height 13
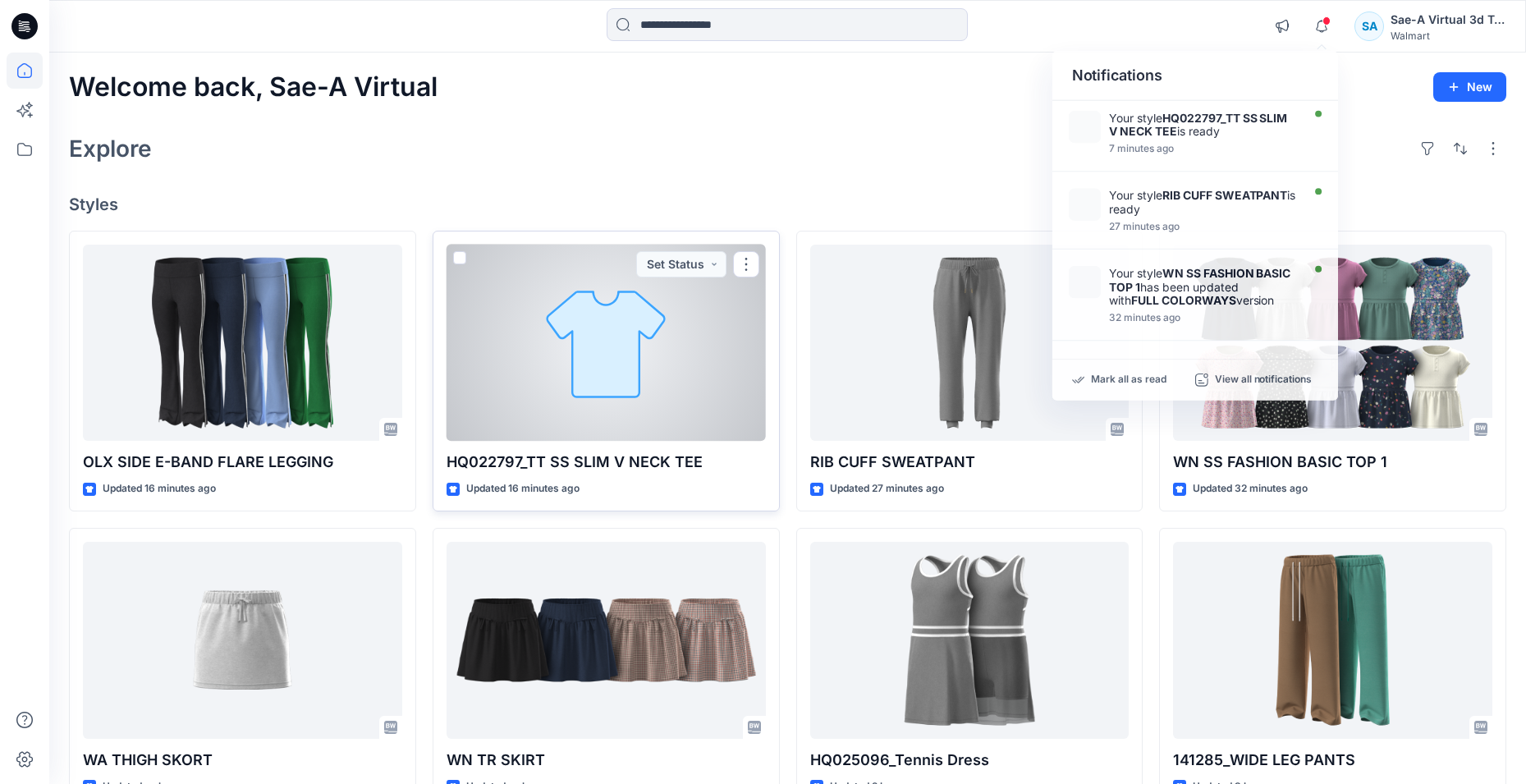
click at [609, 388] on div at bounding box center [605, 342] width 320 height 197
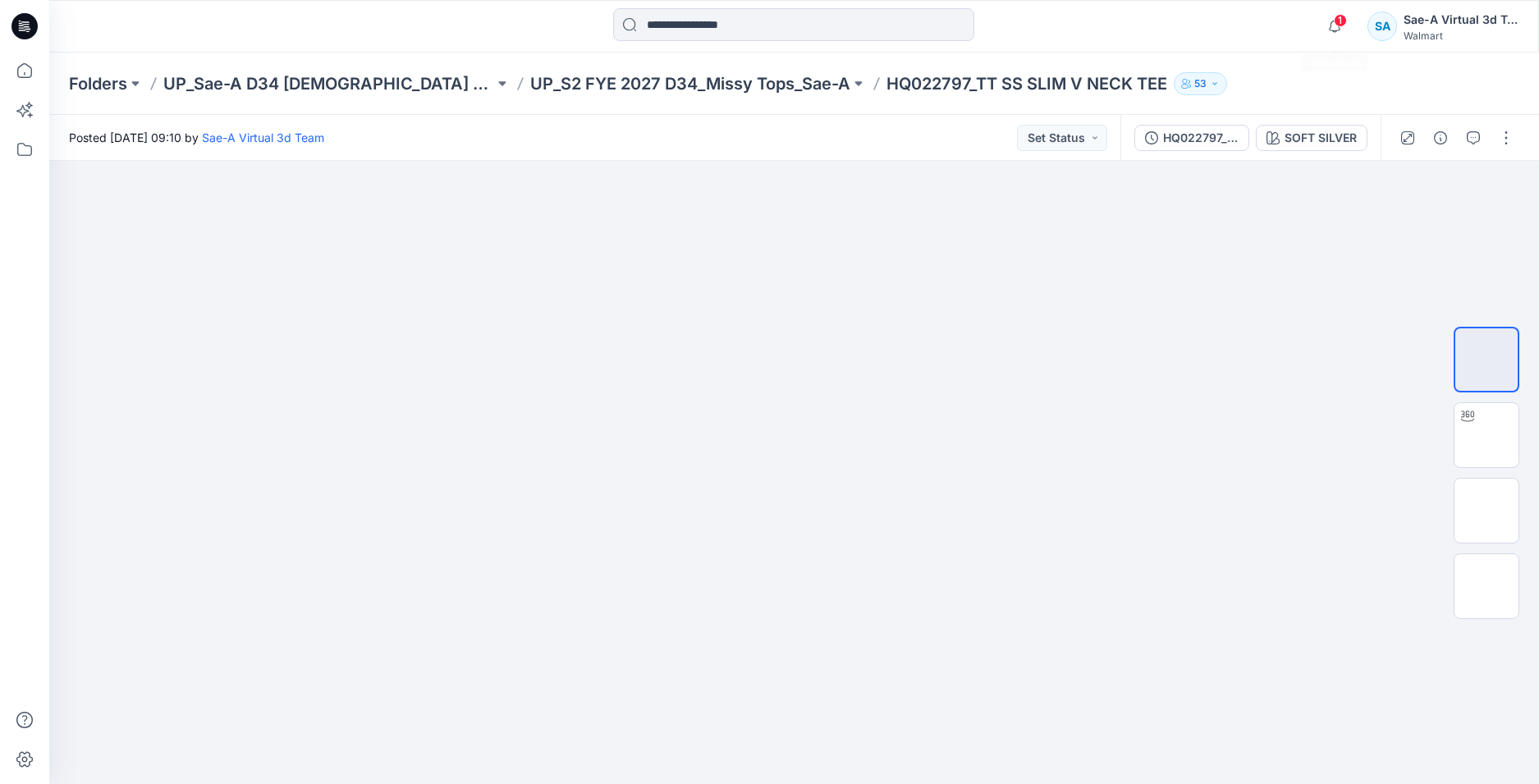
click at [1338, 23] on span "1" at bounding box center [1340, 20] width 13 height 13
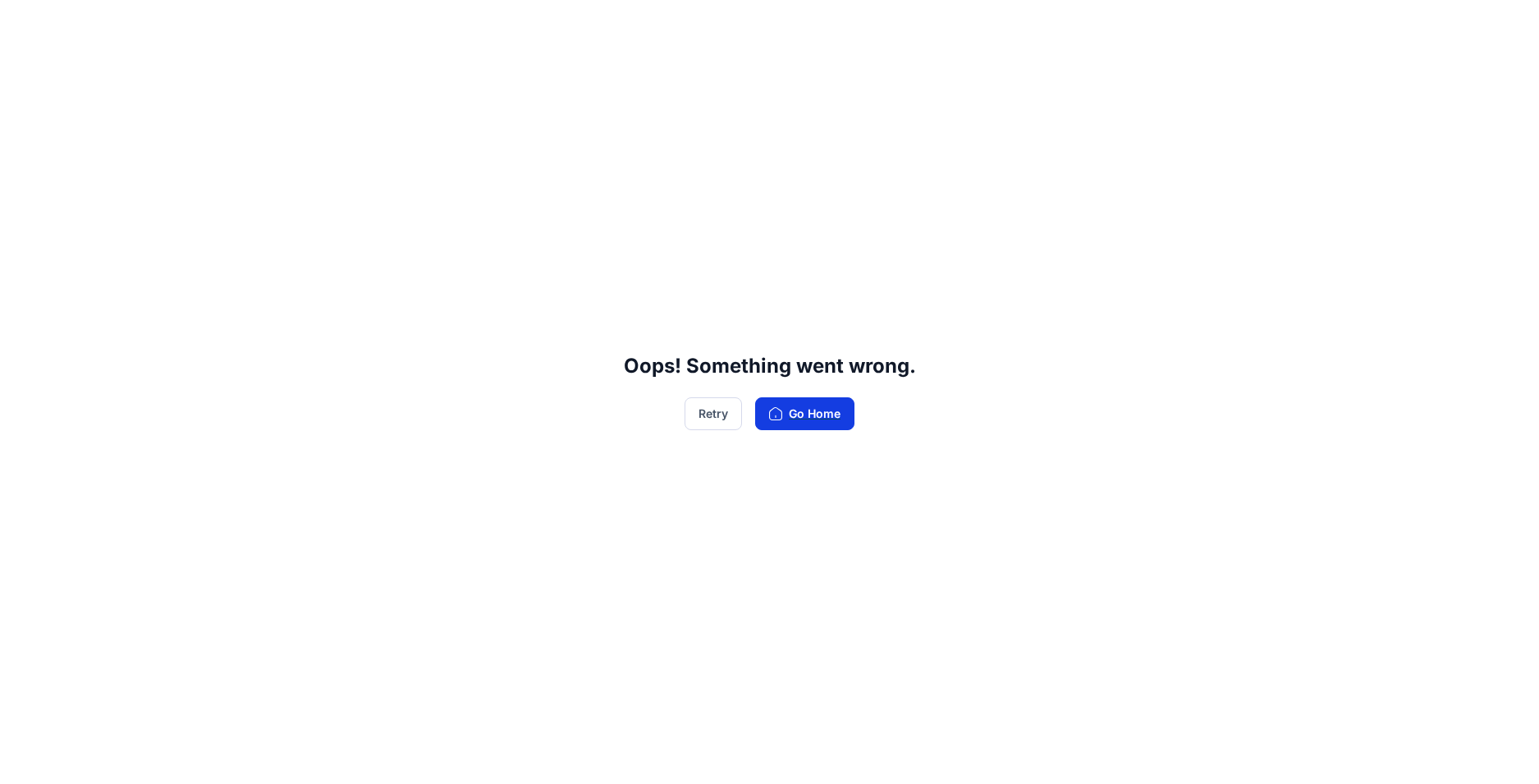
click at [785, 414] on button "Go Home" at bounding box center [804, 413] width 99 height 33
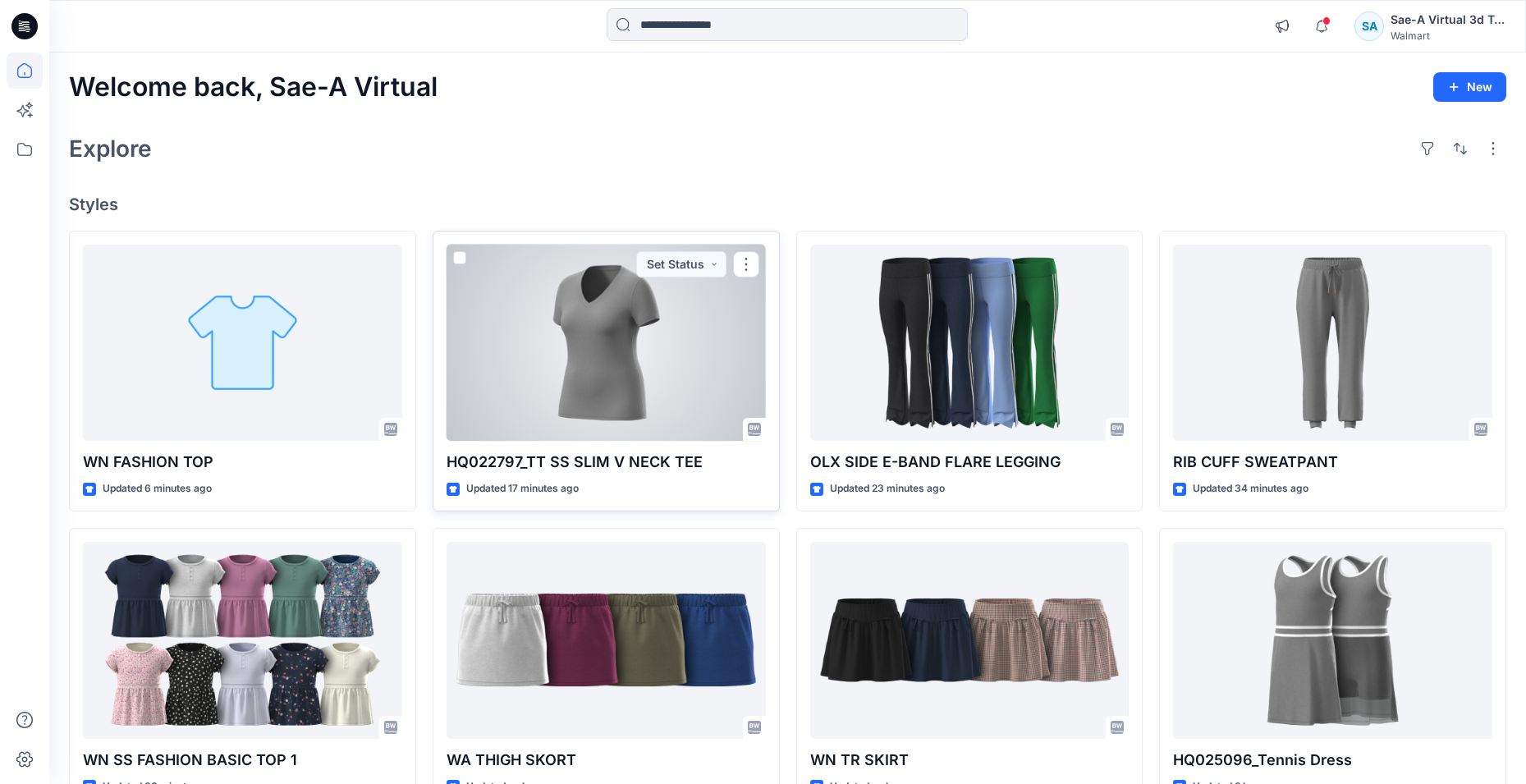
click at [578, 327] on div at bounding box center [605, 342] width 320 height 197
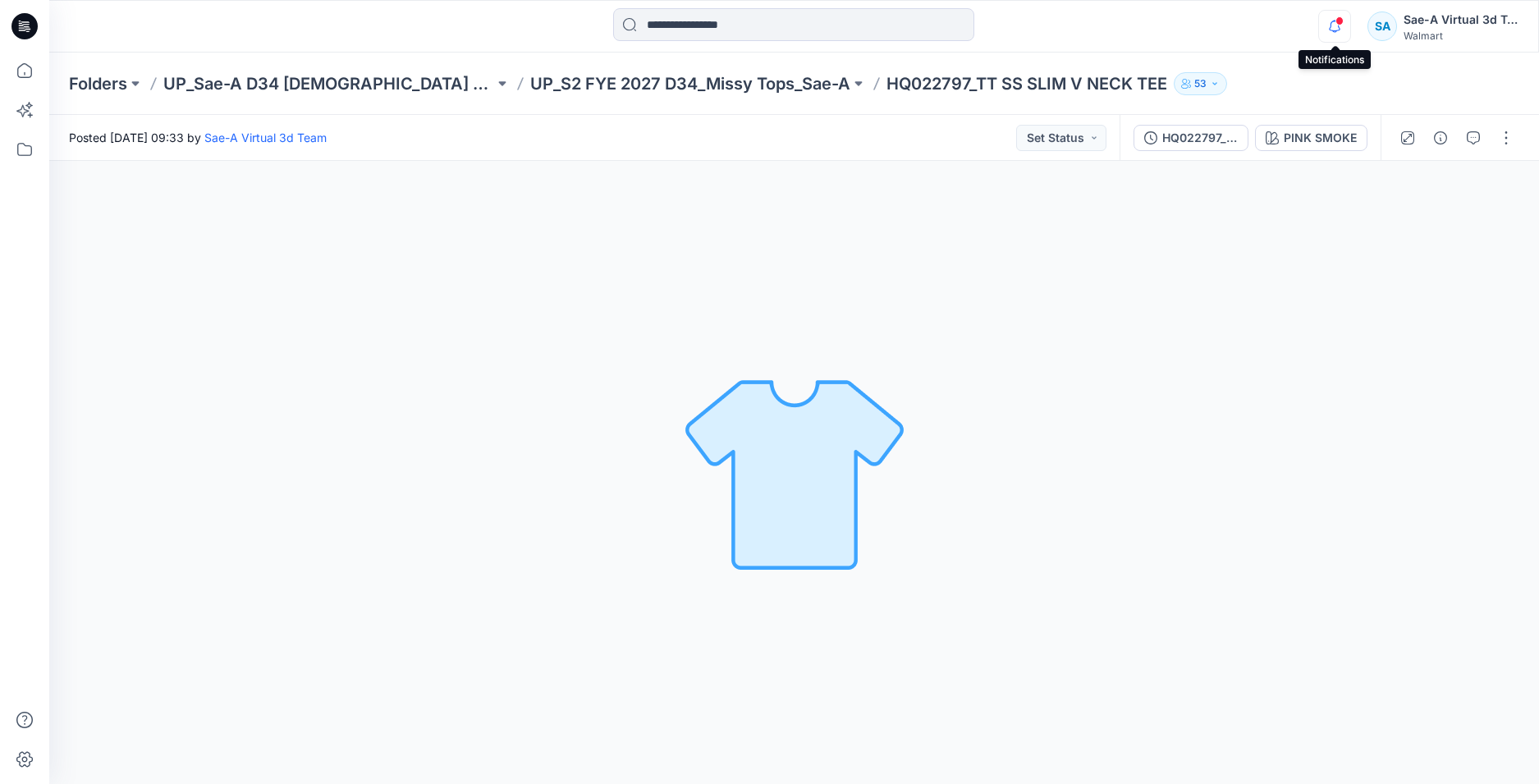
click at [1343, 19] on icon "button" at bounding box center [1334, 26] width 31 height 33
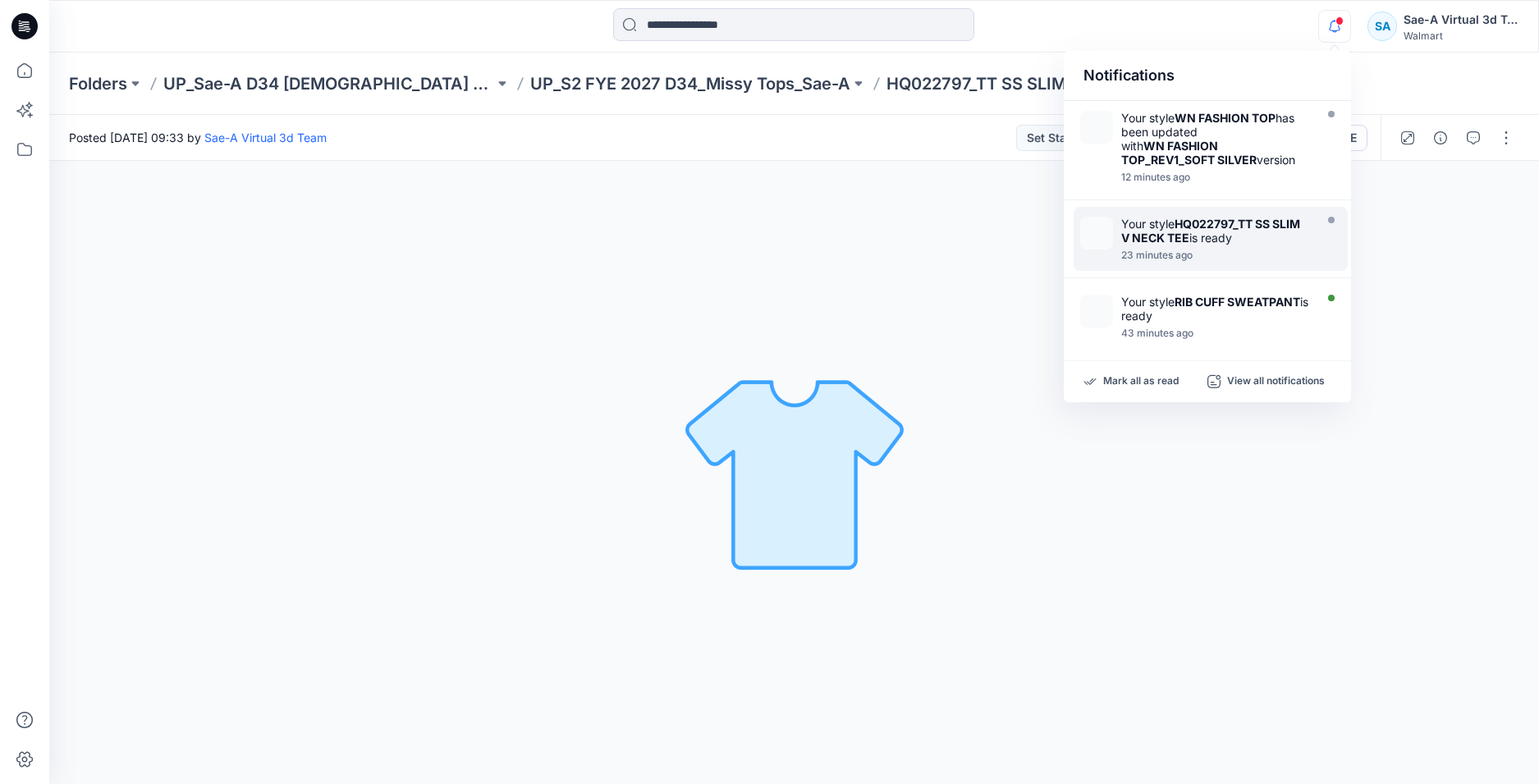
click at [1284, 223] on strong "HQ022797_TT SS SLIM V NECK TEE" at bounding box center [1211, 231] width 179 height 28
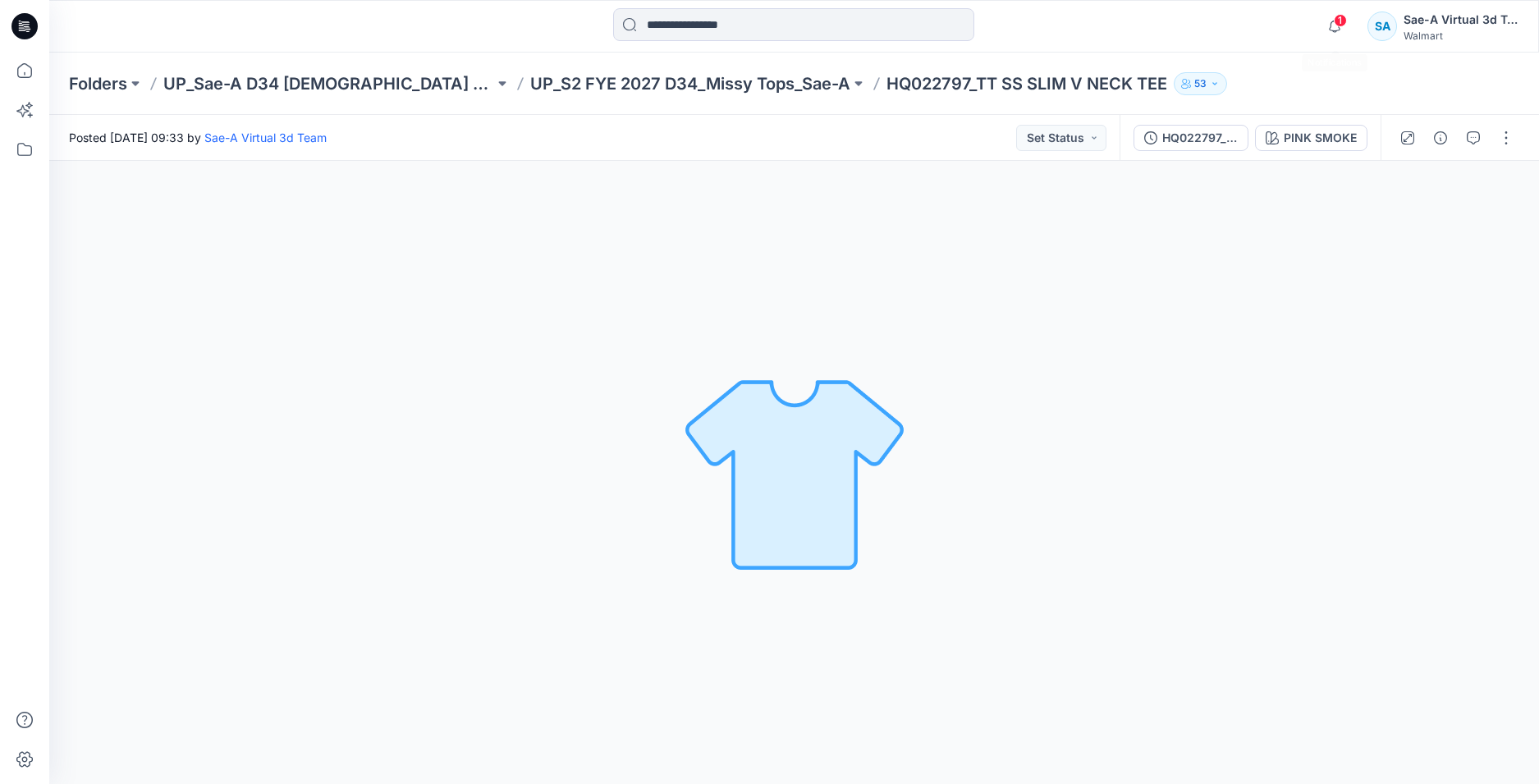
click at [1341, 22] on span "1" at bounding box center [1340, 20] width 13 height 13
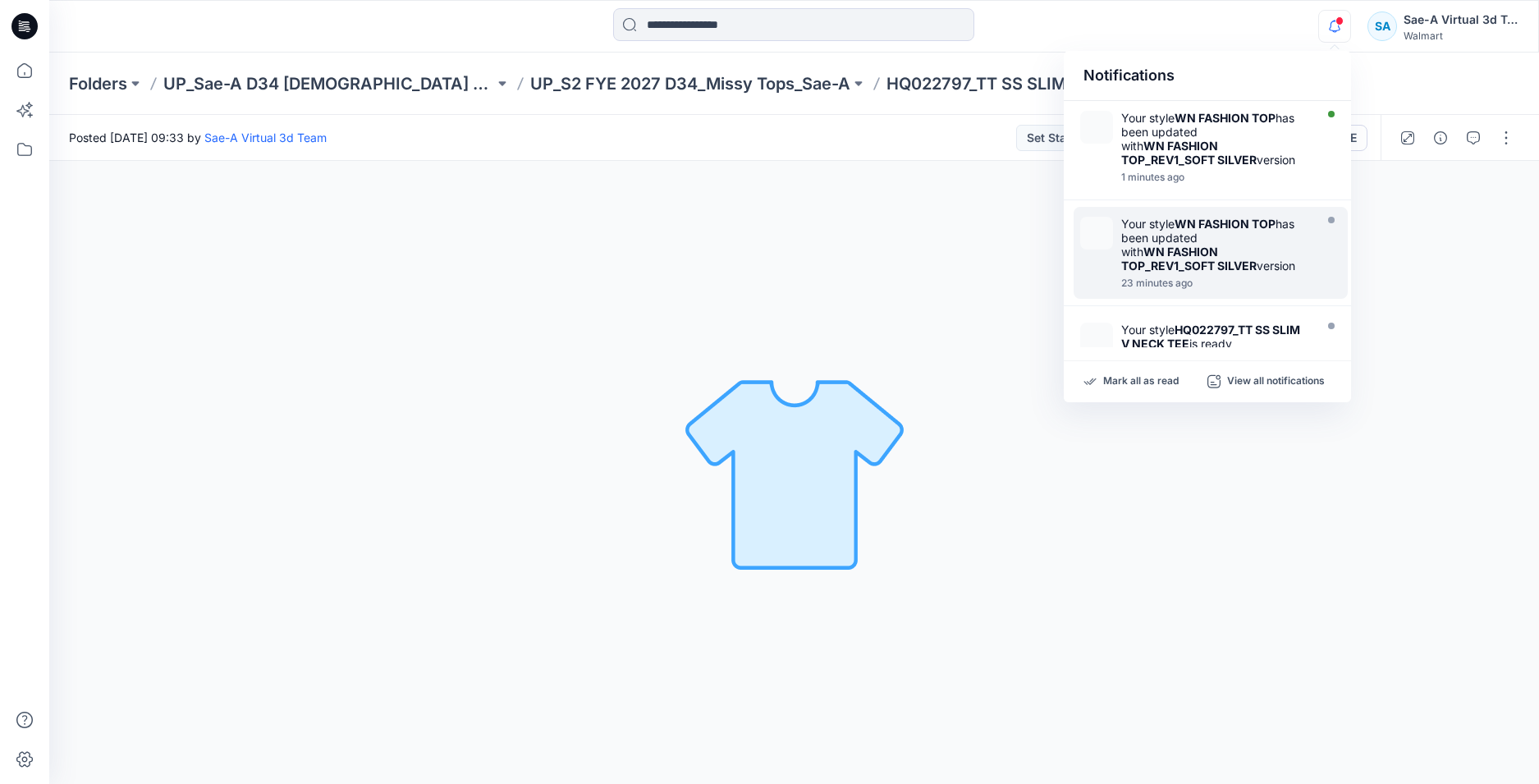
scroll to position [82, 0]
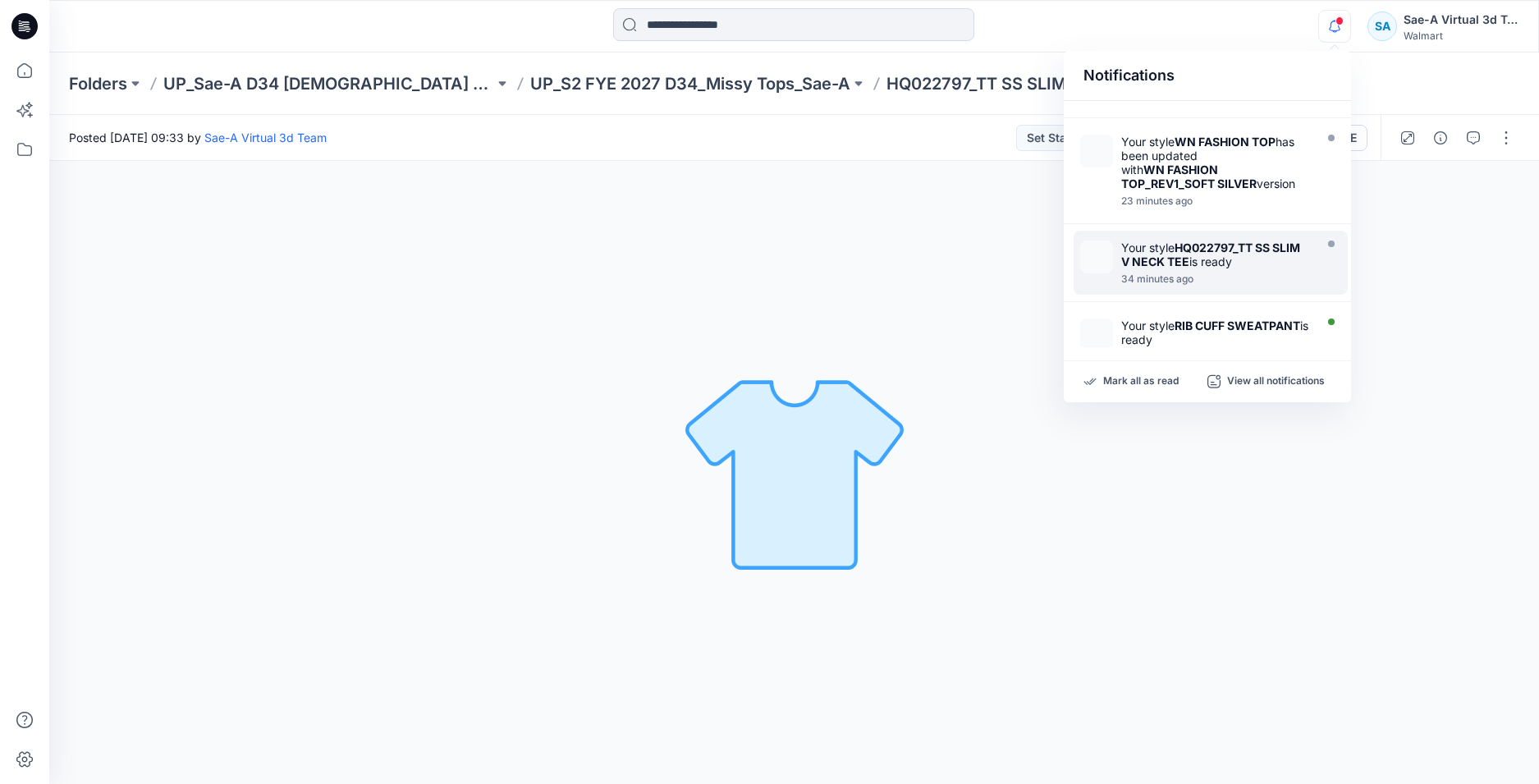
click at [1204, 261] on div "Your style HQ022797_TT SS SLIM V NECK TEE is ready" at bounding box center [1215, 255] width 189 height 28
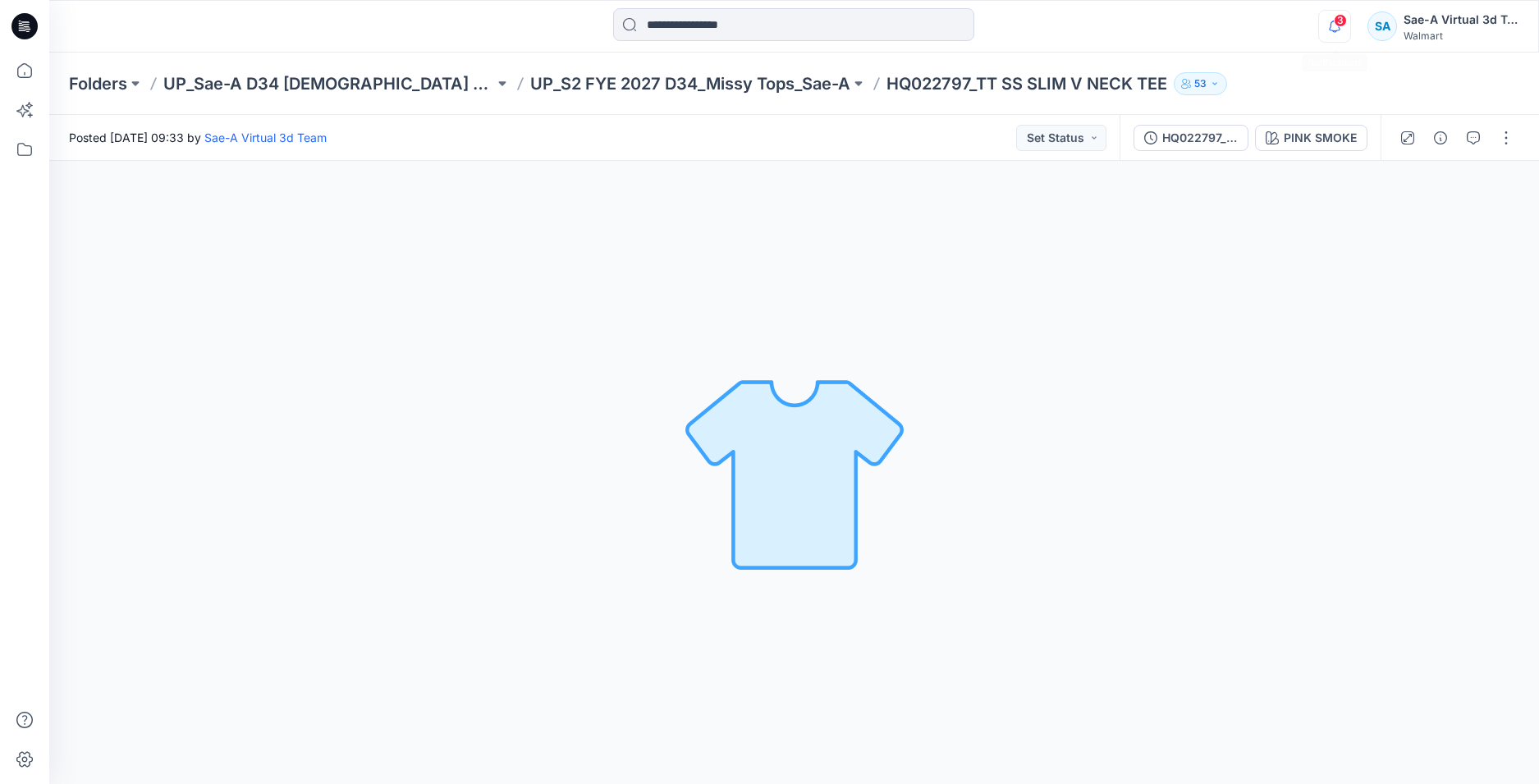
click at [1329, 25] on icon "button" at bounding box center [1334, 26] width 31 height 33
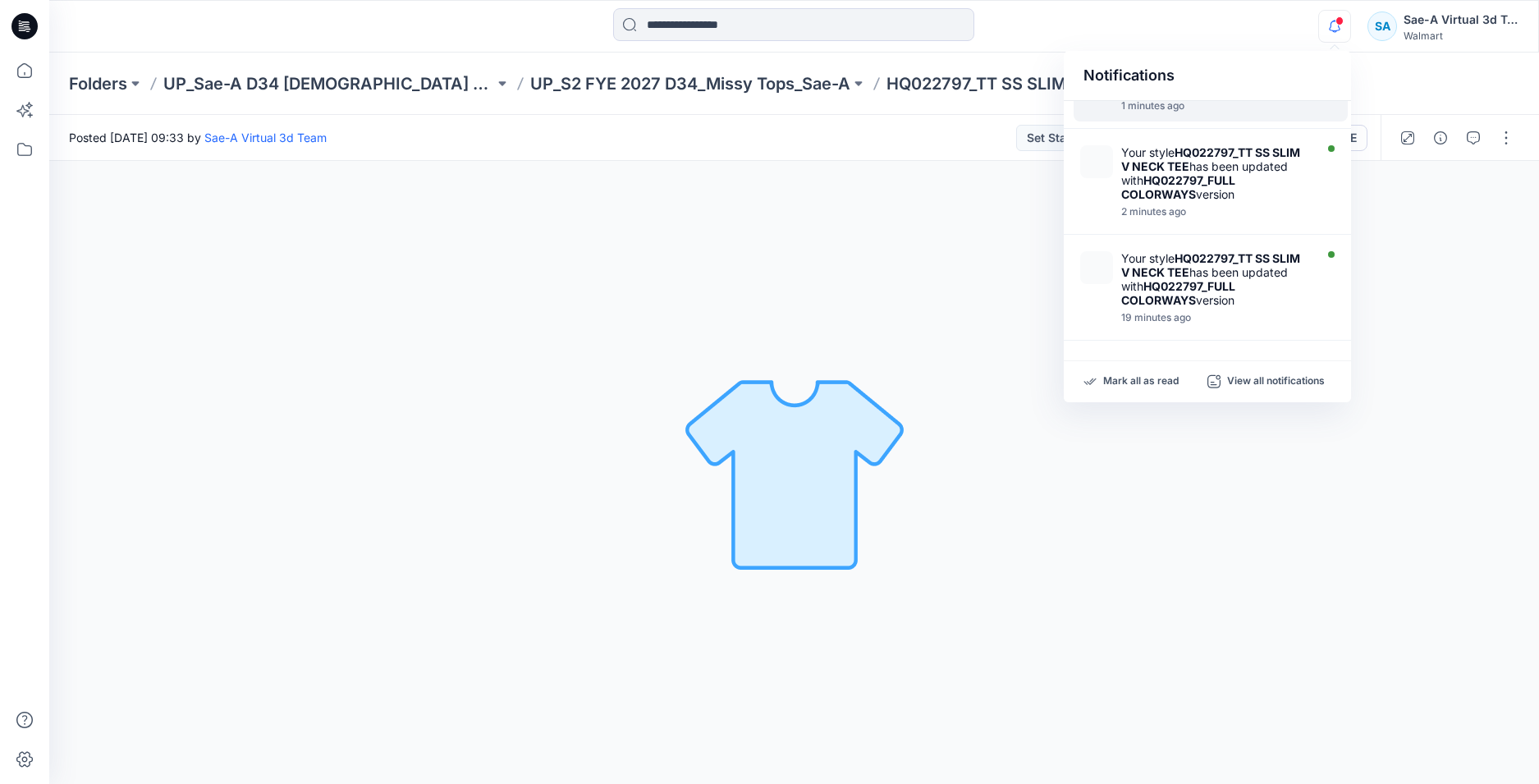
scroll to position [0, 0]
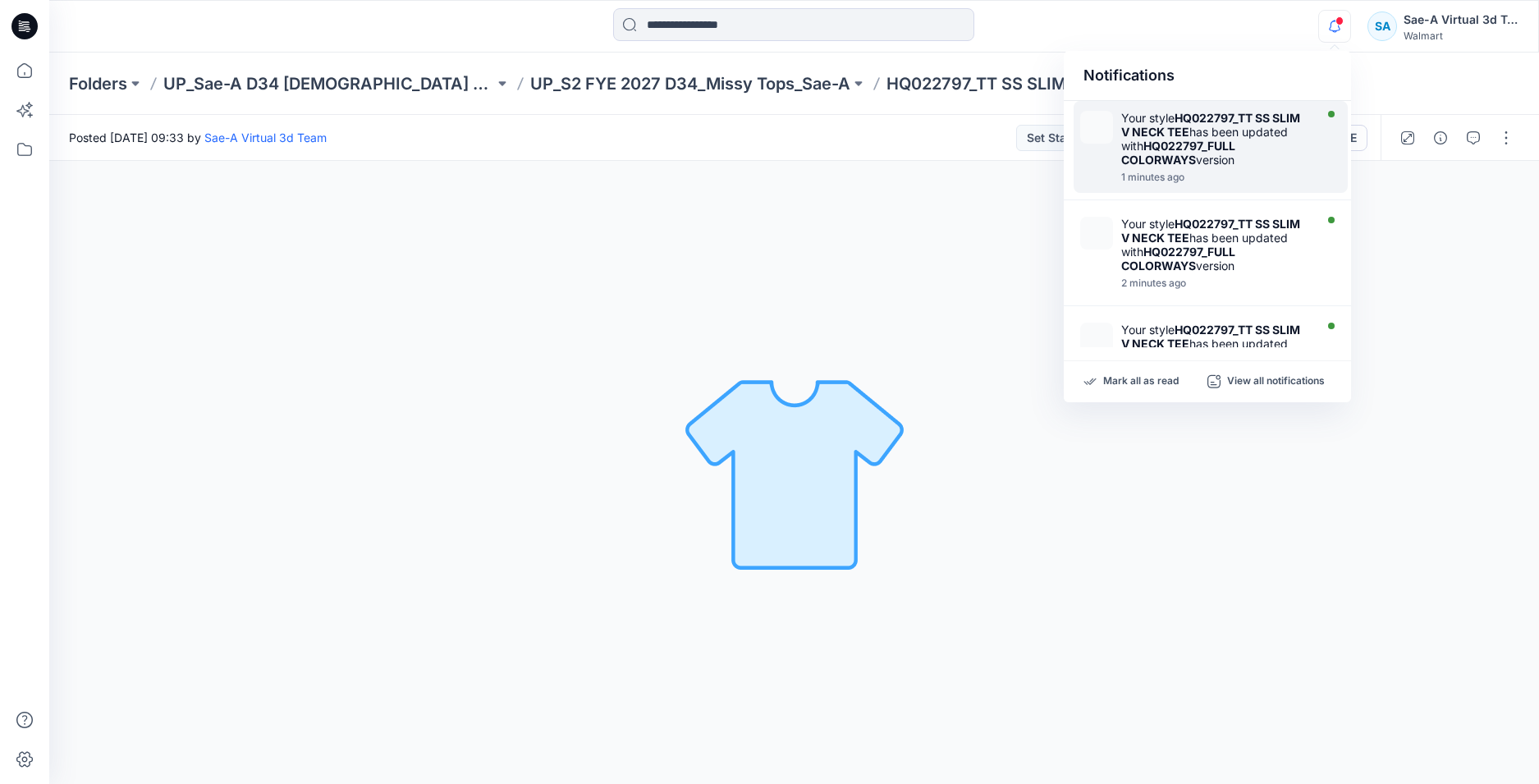
click at [1236, 152] on div "Your style HQ022797_TT SS SLIM V NECK TEE has been updated with HQ022797_FULL C…" at bounding box center [1215, 138] width 189 height 56
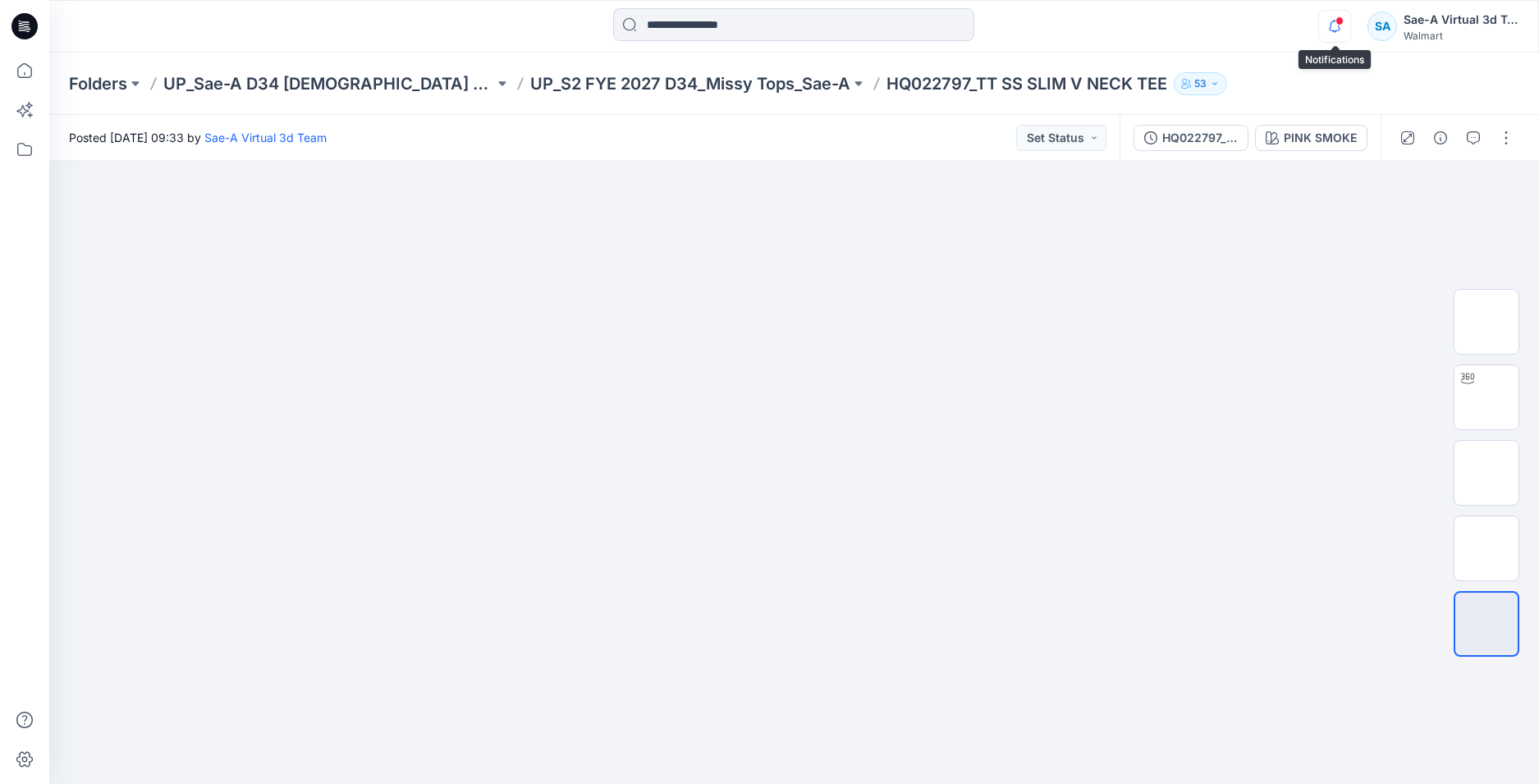
click at [1332, 38] on icon "button" at bounding box center [1334, 26] width 31 height 33
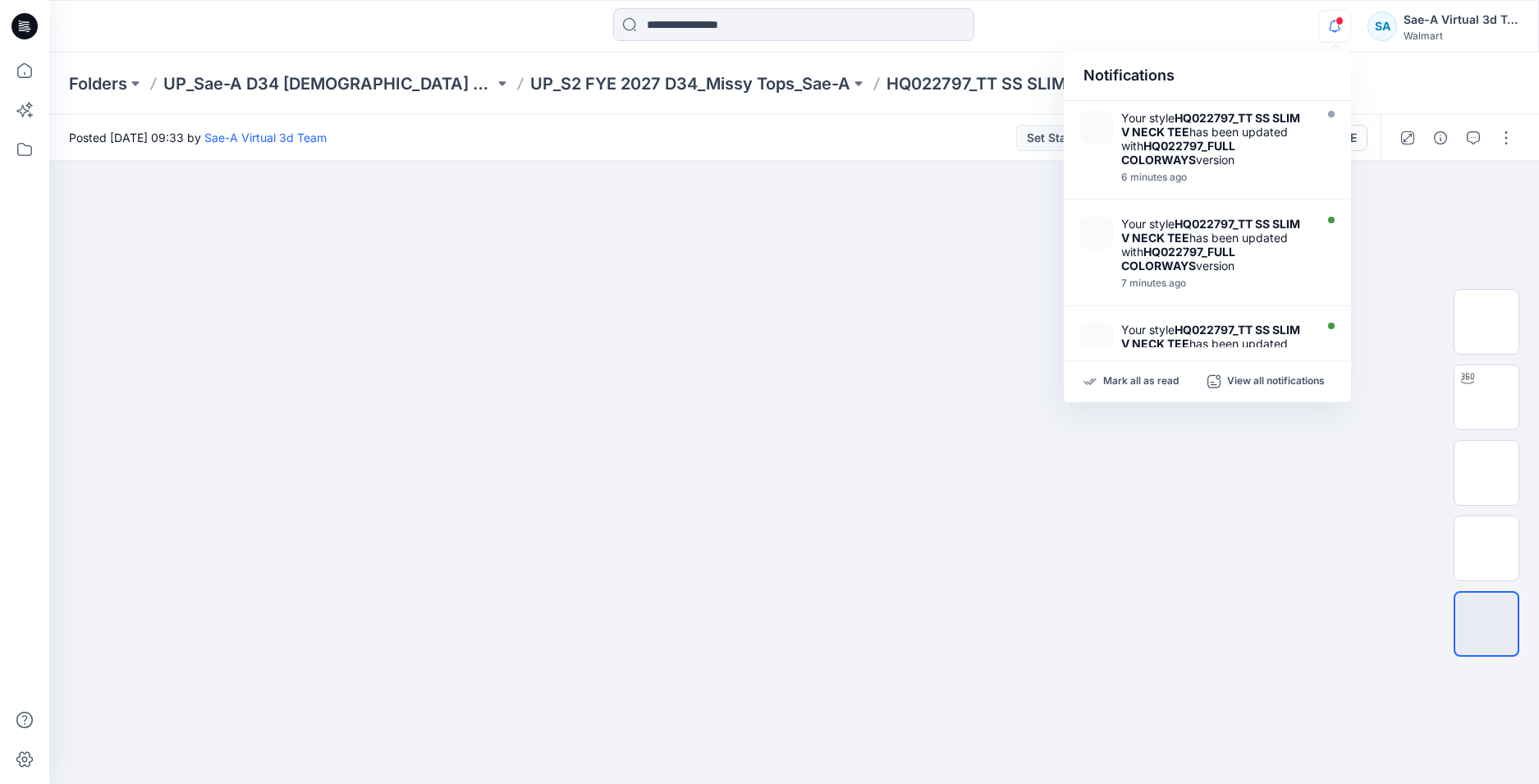
drag, startPoint x: 1328, startPoint y: 37, endPoint x: 1148, endPoint y: 434, distance: 435.9
click at [1328, 35] on icon "button" at bounding box center [1334, 26] width 31 height 33
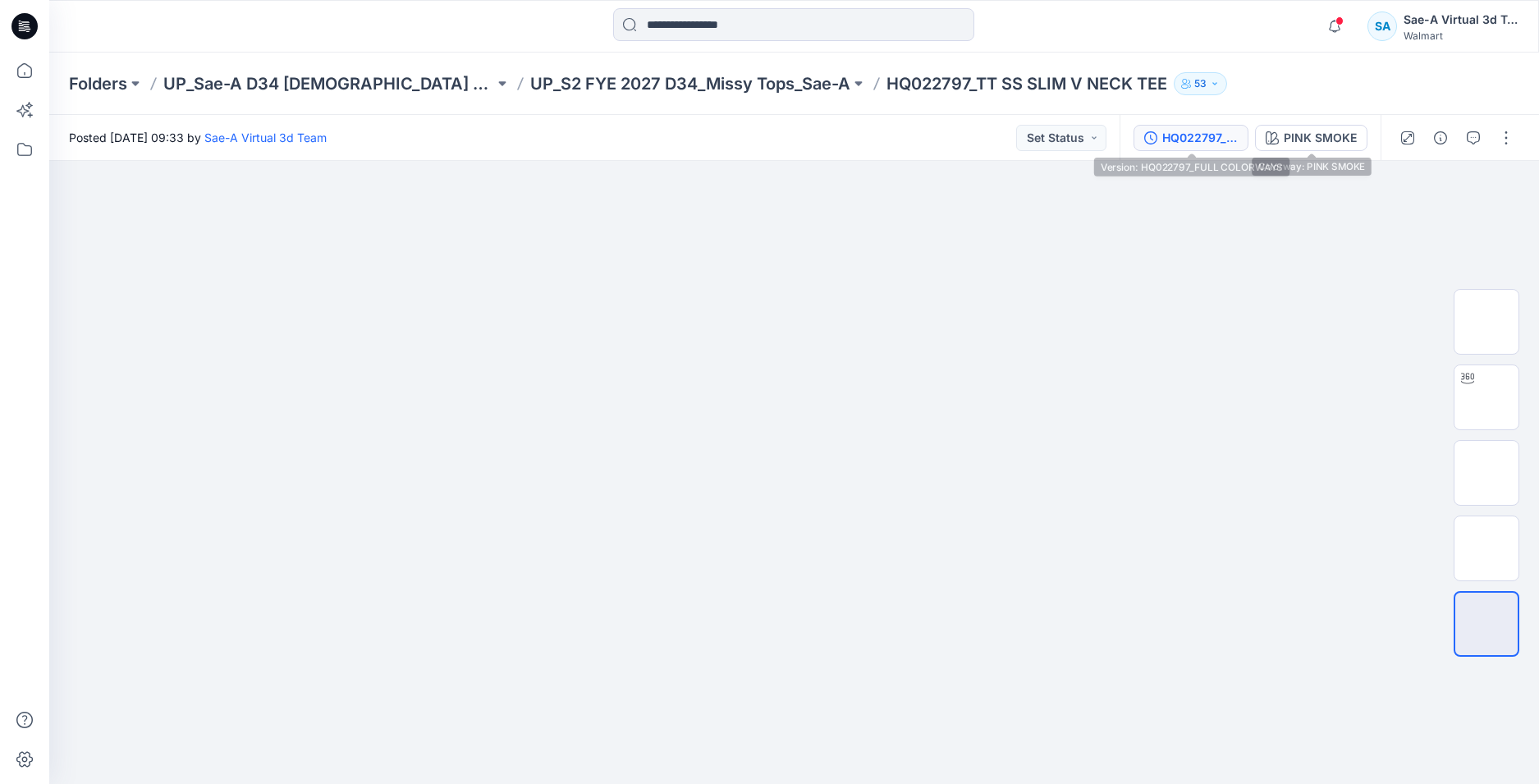
click at [1202, 142] on div "HQ022797_FULL COLORWAYS" at bounding box center [1199, 138] width 75 height 18
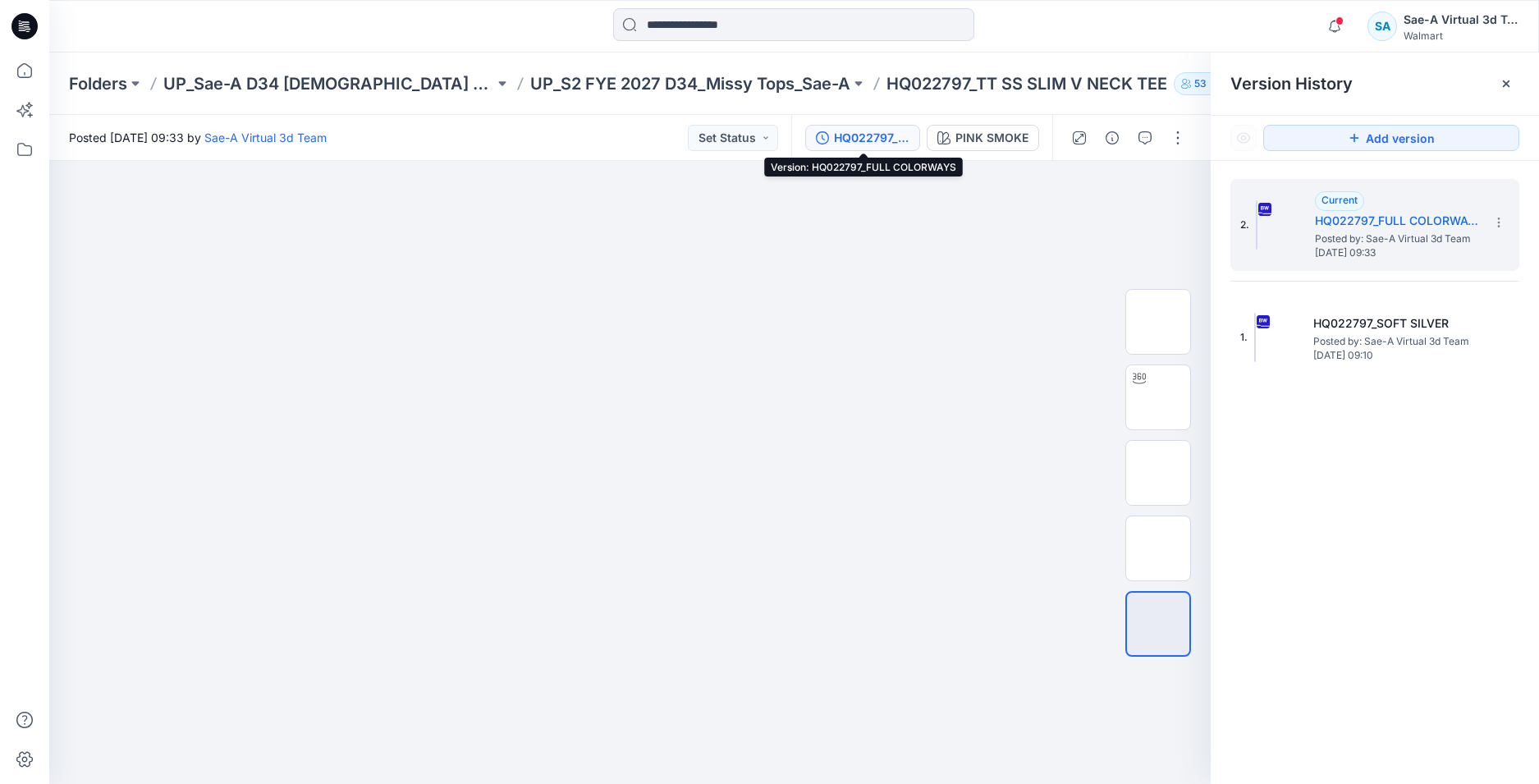
drag, startPoint x: 1343, startPoint y: 446, endPoint x: 1165, endPoint y: 165, distance: 332.6
click at [1344, 443] on div "2. Current HQ022797_FULL COLORWAYS Posted by: Sae-A Virtual 3d Team Thursday, S…" at bounding box center [1374, 484] width 328 height 647
click at [1137, 131] on button "button" at bounding box center [1145, 138] width 27 height 27
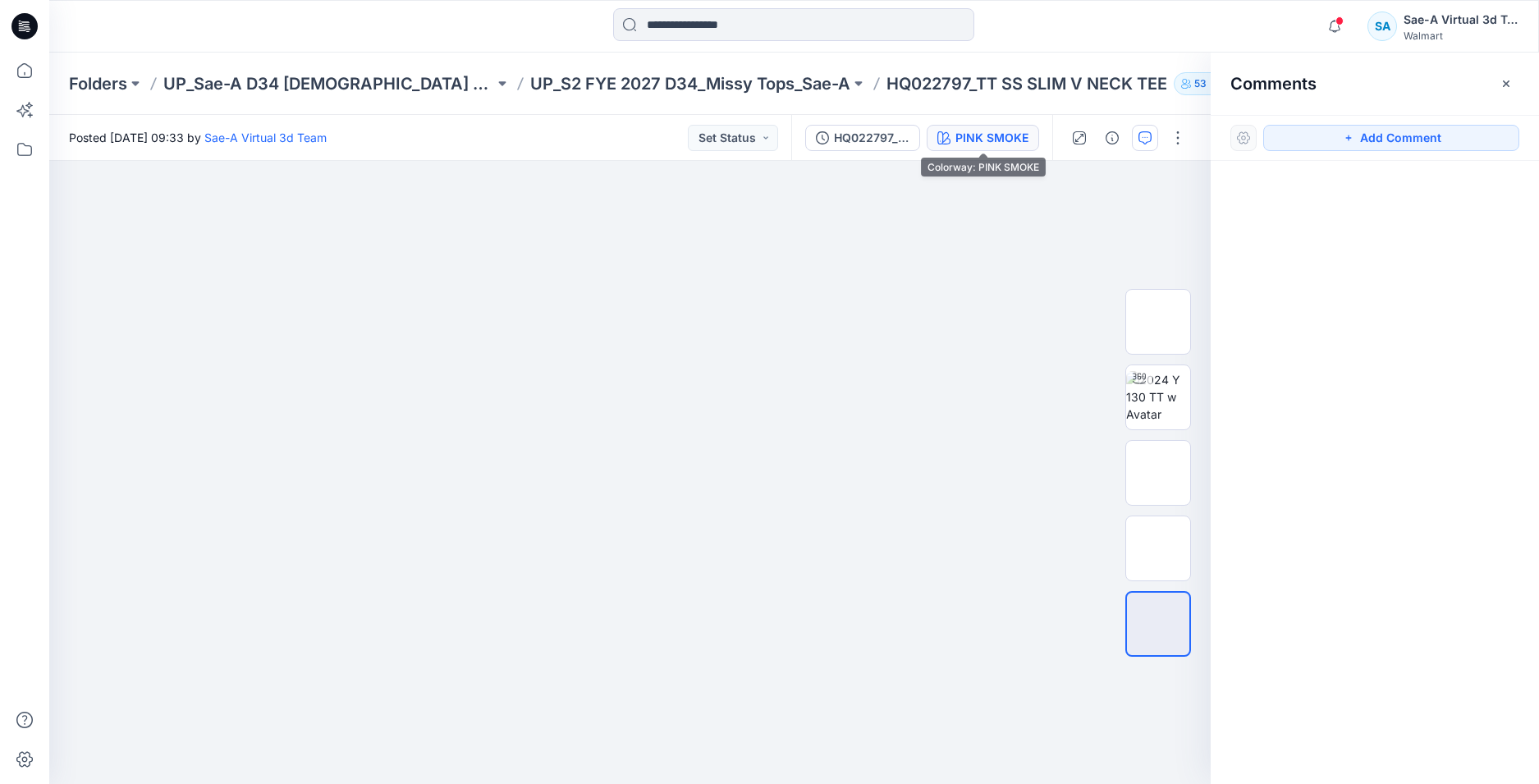
drag, startPoint x: 985, startPoint y: 135, endPoint x: 1192, endPoint y: 174, distance: 210.6
click at [985, 135] on div "PINK SMOKE" at bounding box center [991, 138] width 73 height 18
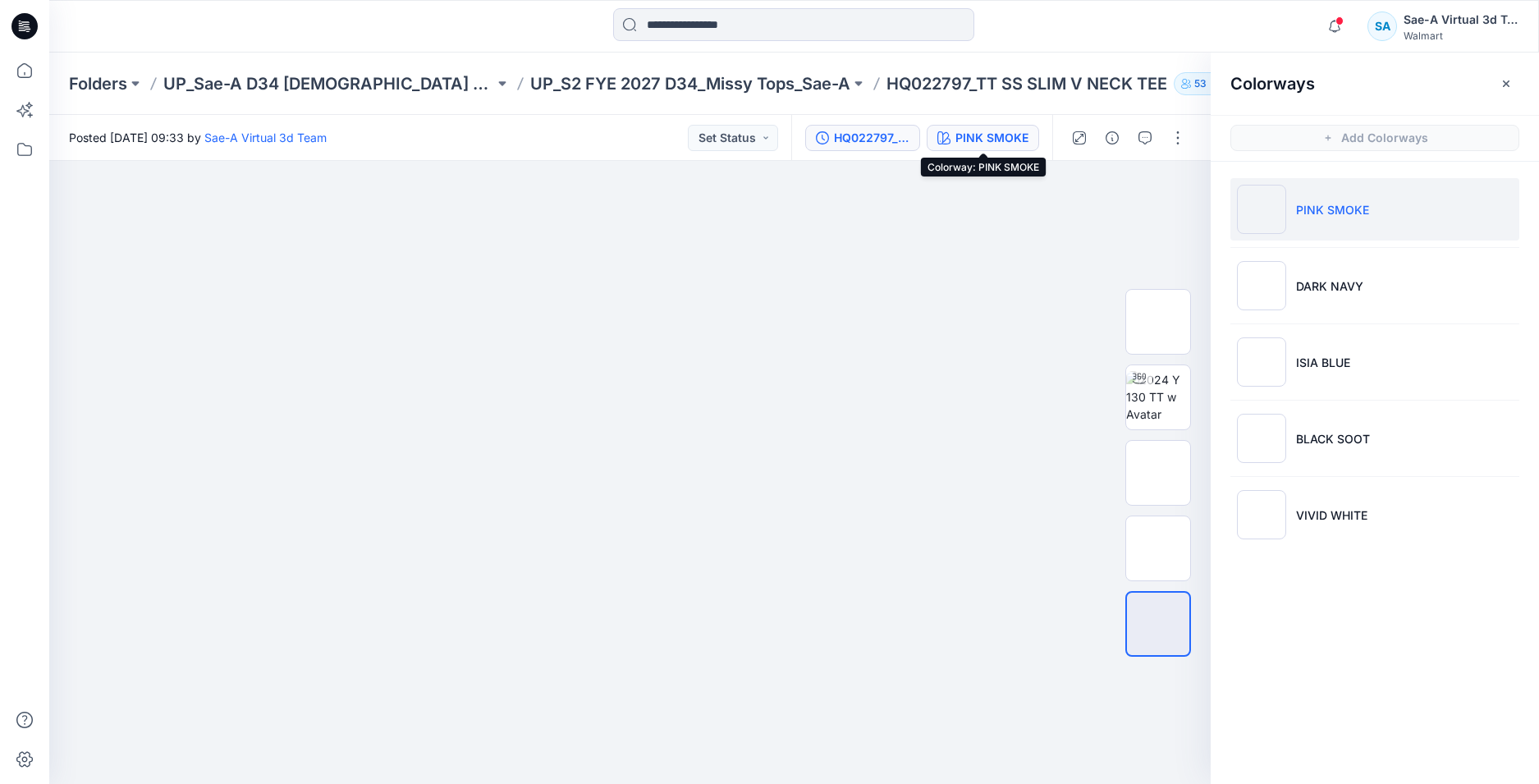
click at [904, 131] on div "HQ022797_FULL COLORWAYS" at bounding box center [871, 138] width 75 height 18
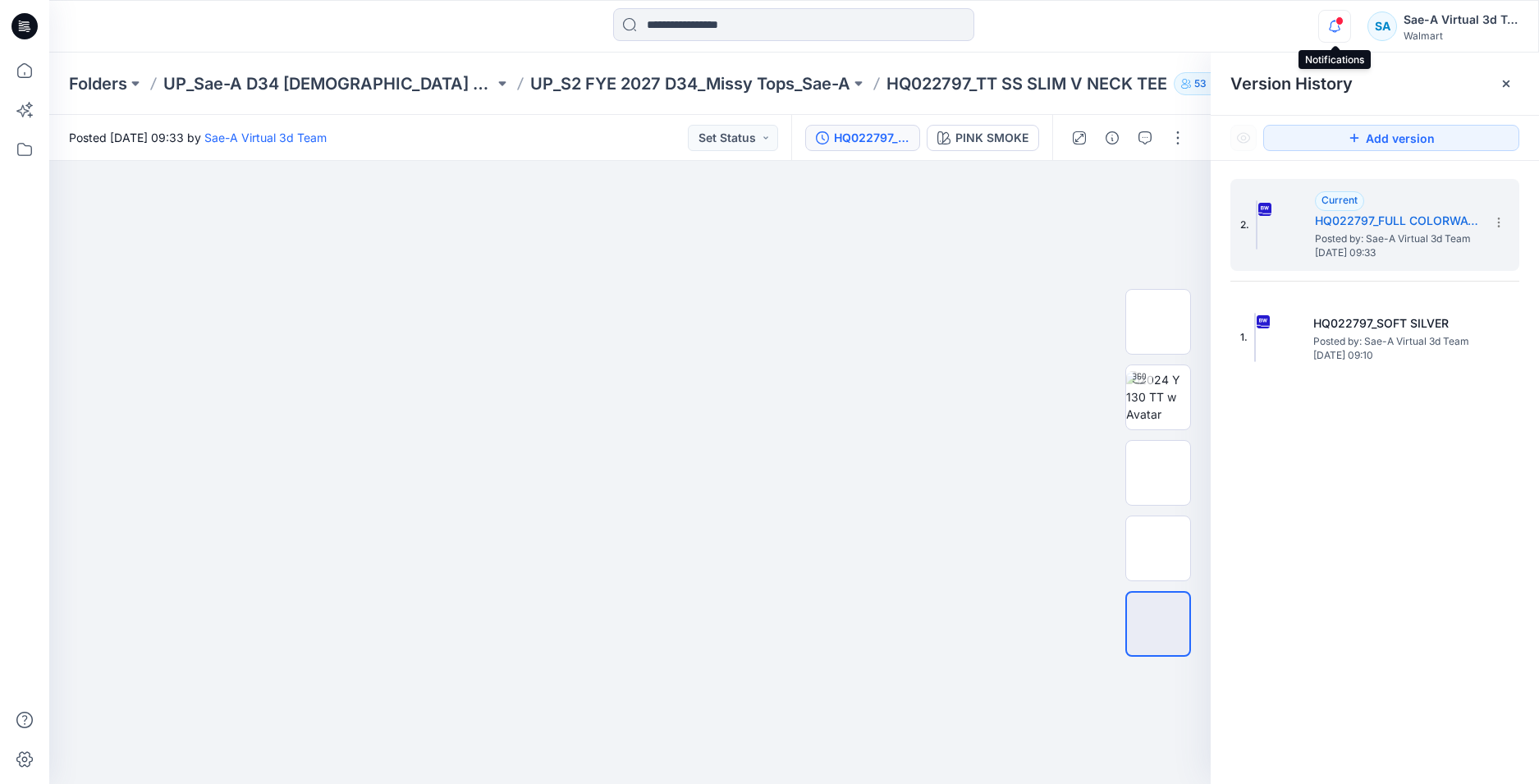
click at [1330, 27] on icon "button" at bounding box center [1334, 26] width 12 height 11
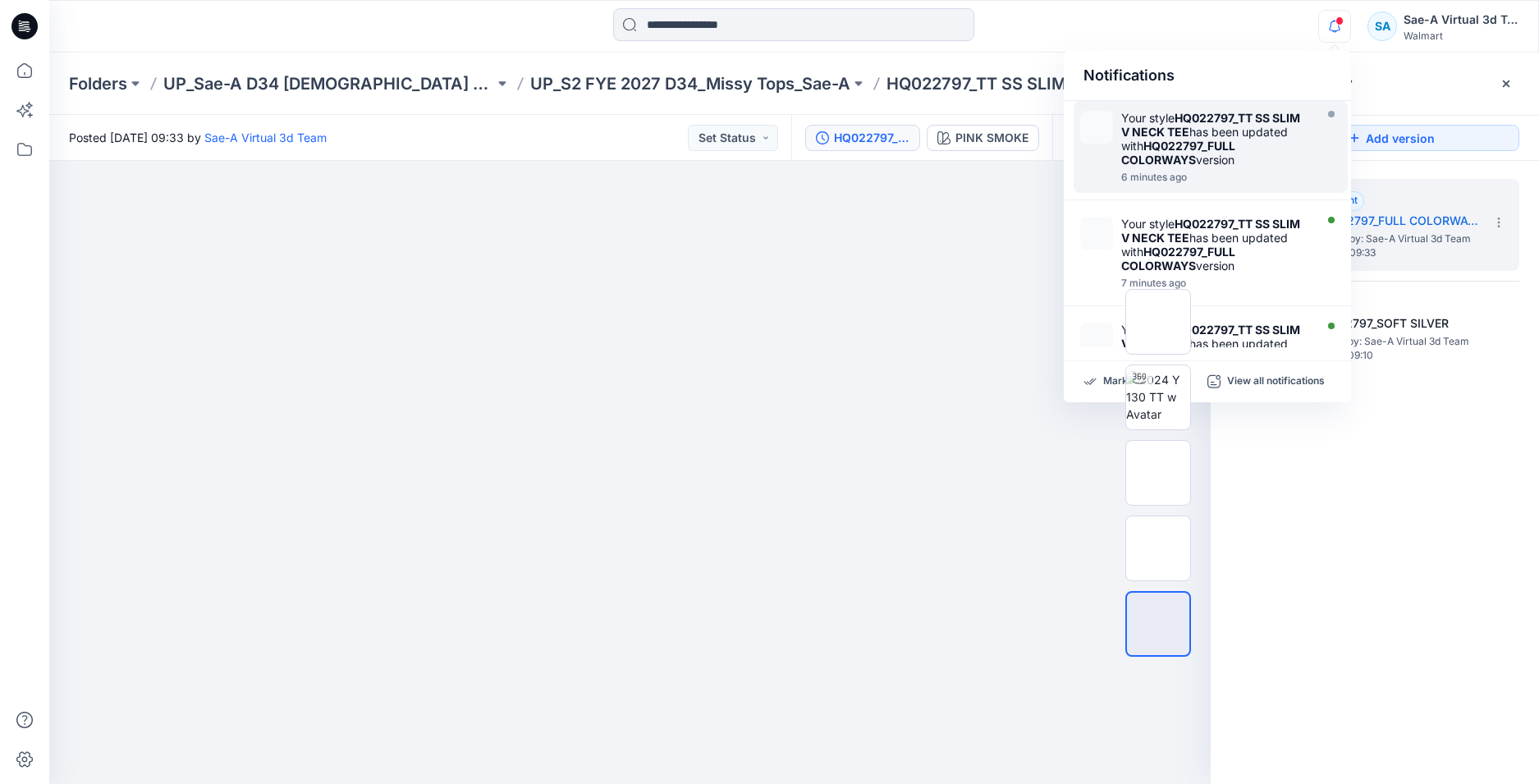
click at [1241, 143] on div "Your style HQ022797_TT SS SLIM V NECK TEE has been updated with HQ022797_FULL C…" at bounding box center [1215, 138] width 189 height 56
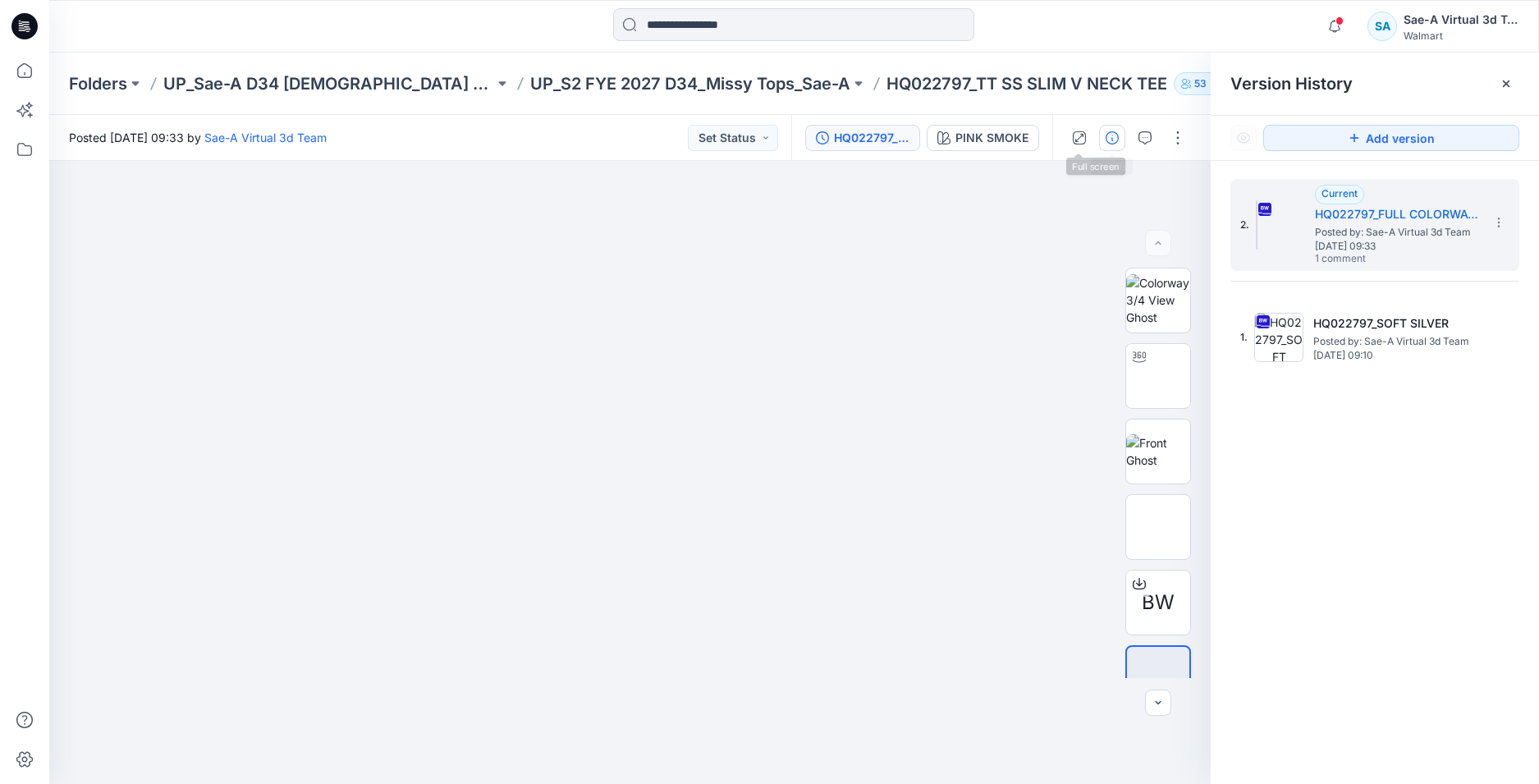
click at [1110, 135] on icon "button" at bounding box center [1112, 137] width 13 height 13
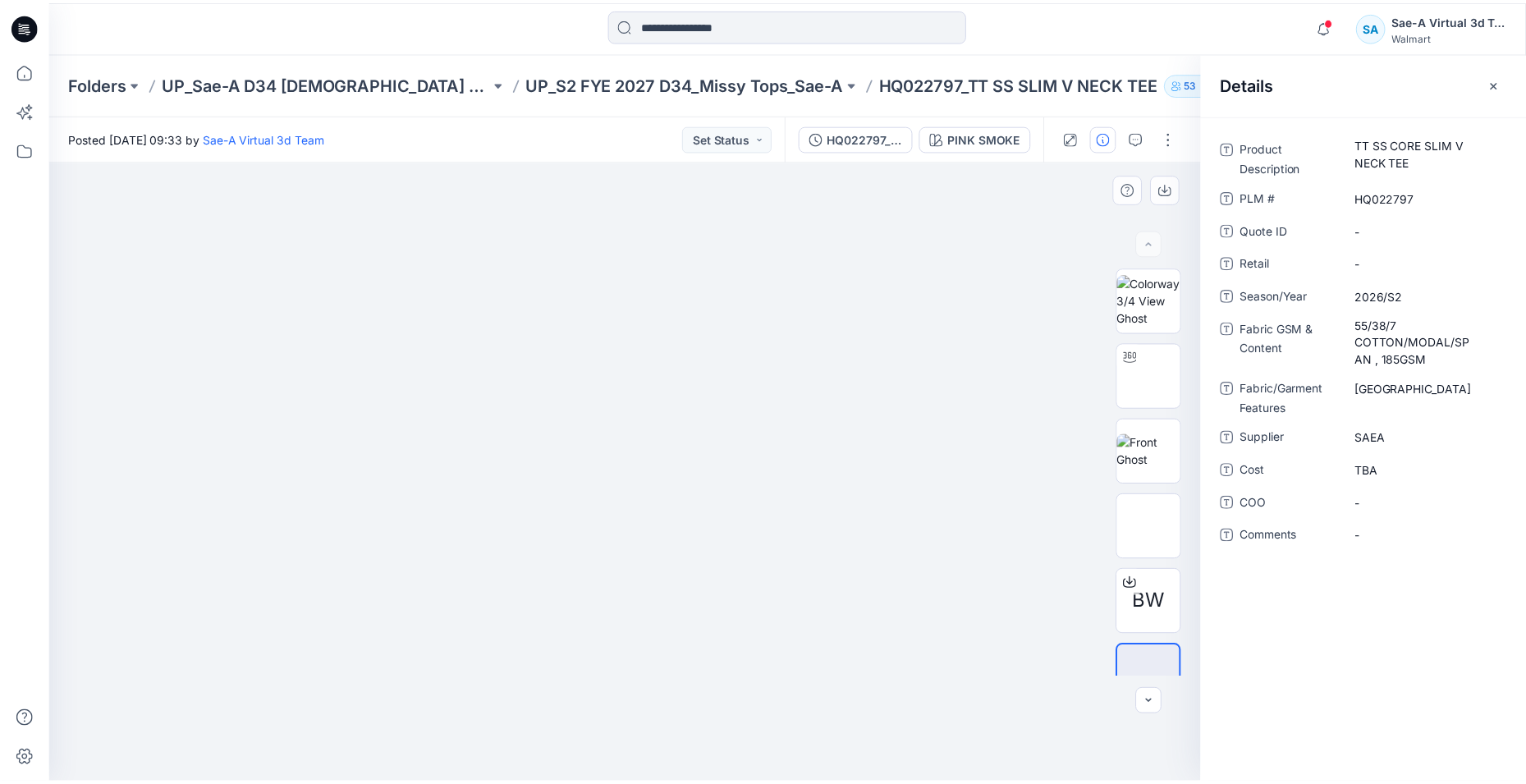
scroll to position [33, 0]
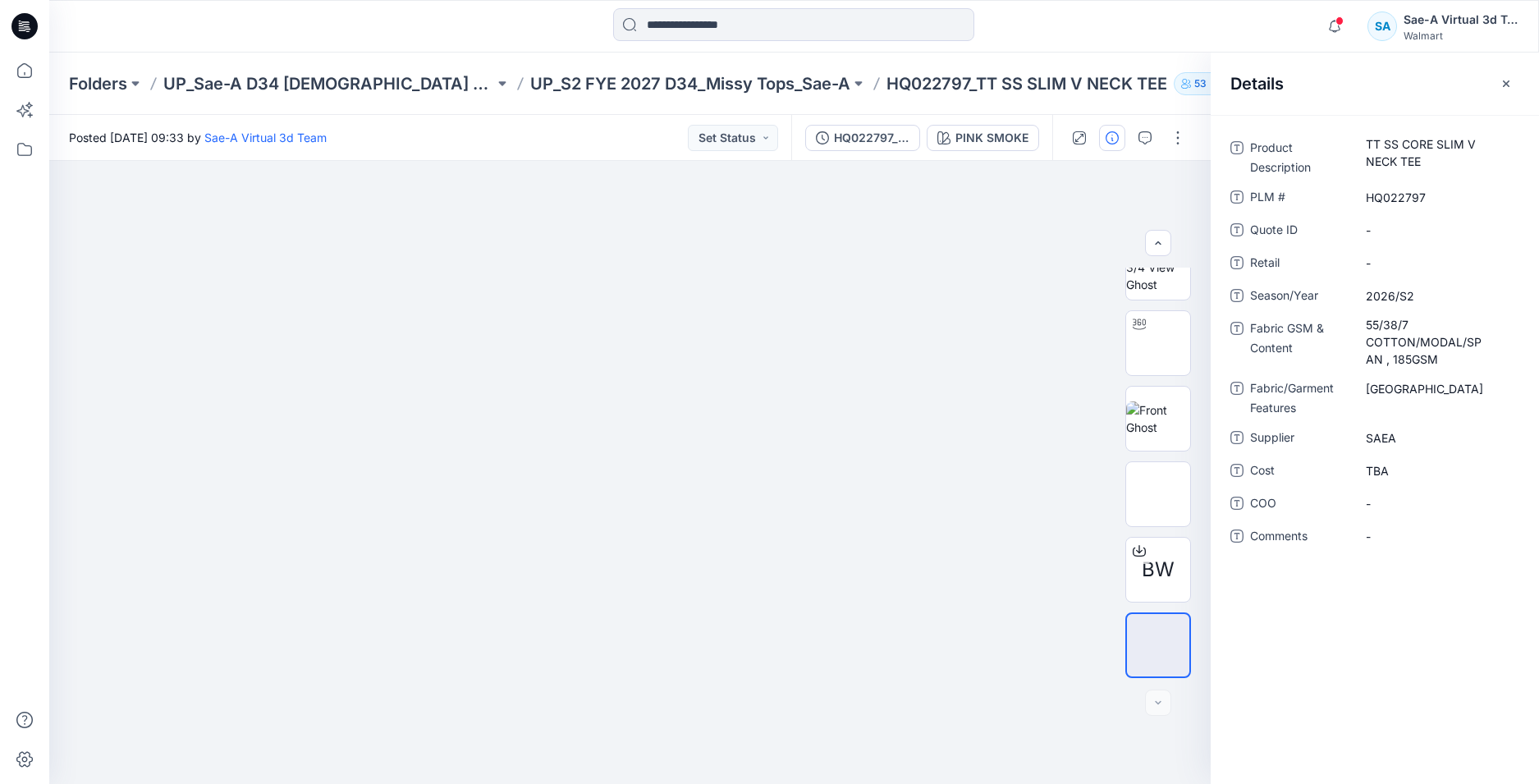
click at [34, 21] on icon at bounding box center [25, 27] width 27 height 27
